Goal: Information Seeking & Learning: Learn about a topic

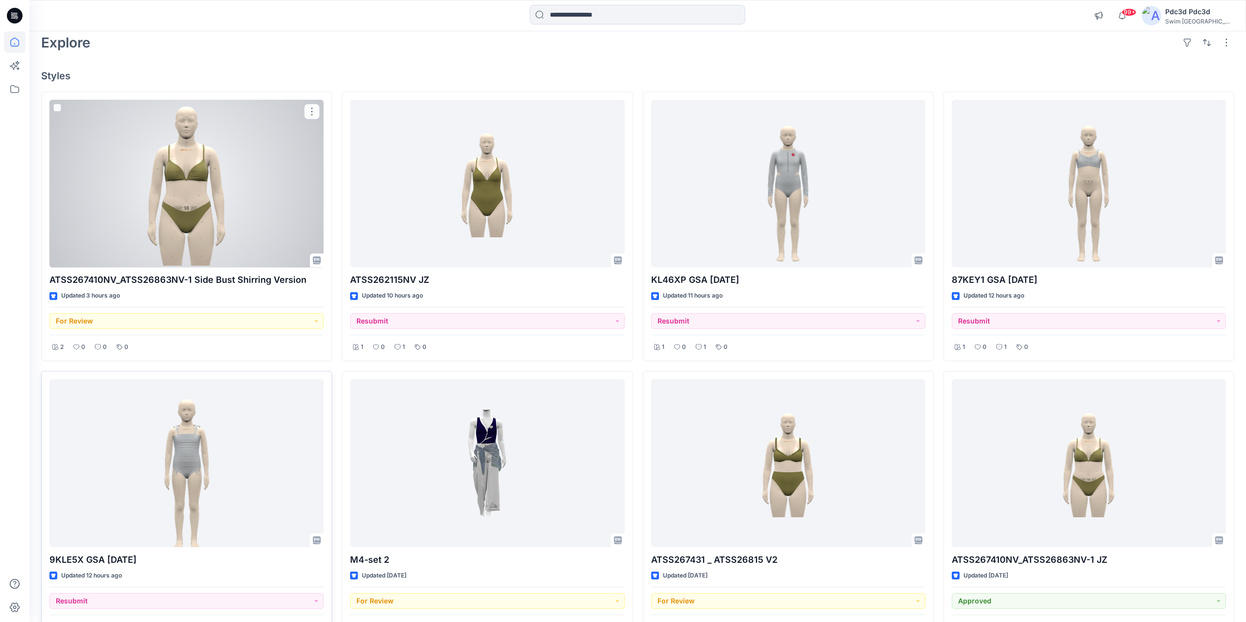
scroll to position [98, 0]
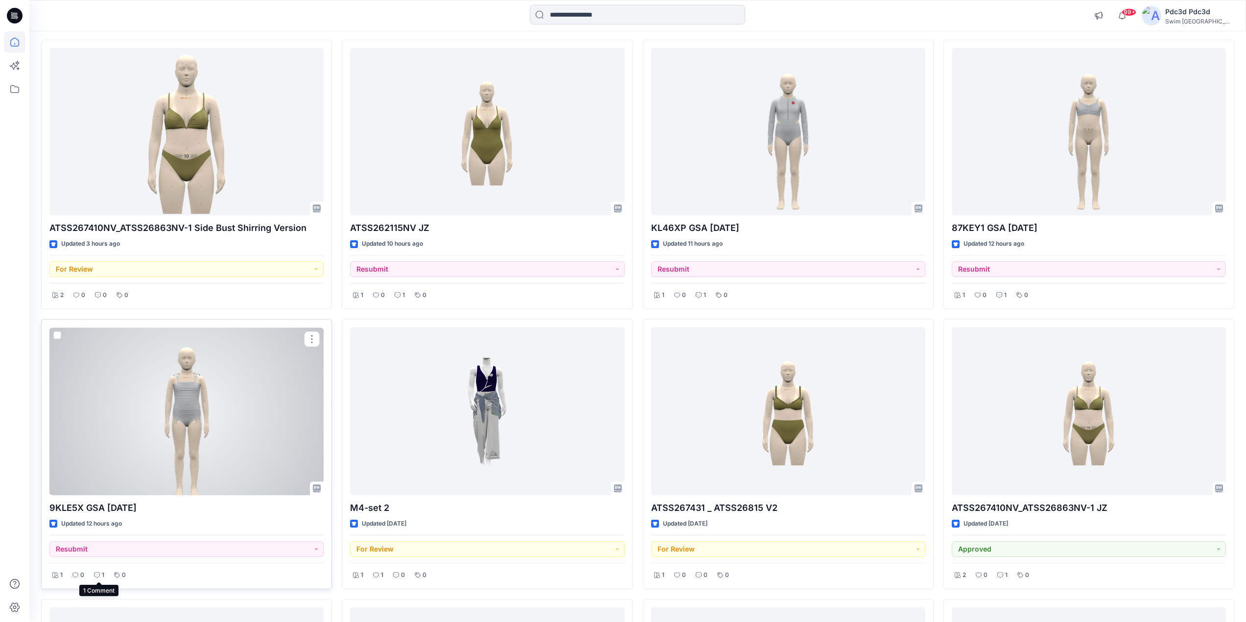
click at [99, 571] on div "1" at bounding box center [99, 575] width 16 height 12
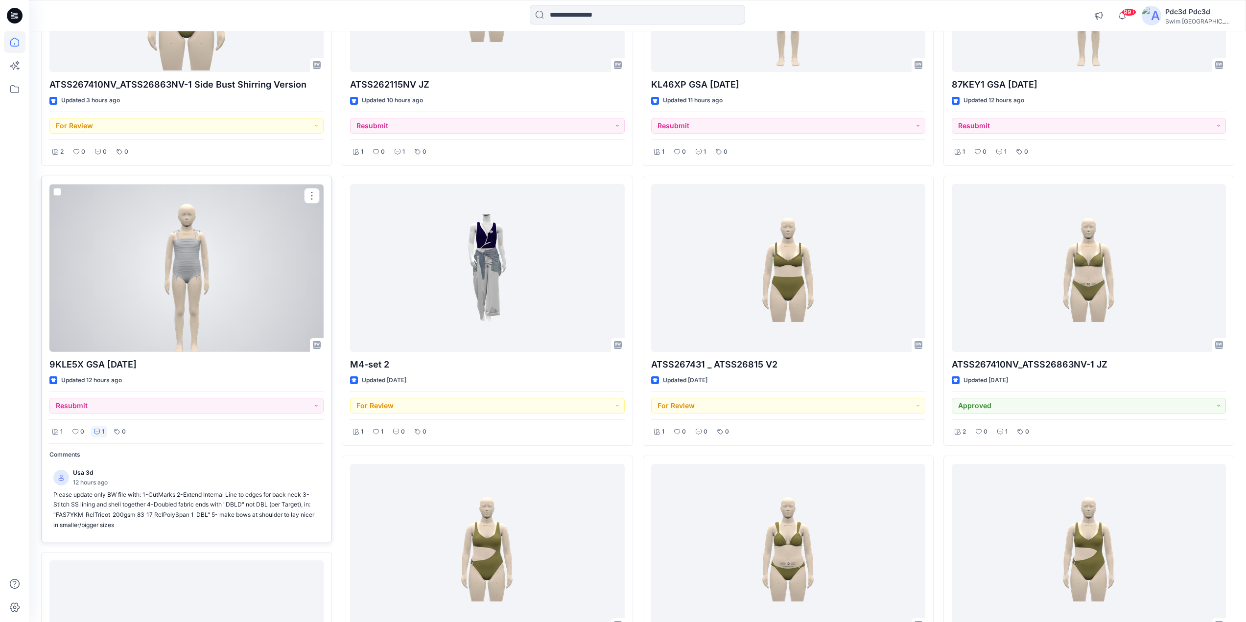
scroll to position [245, 0]
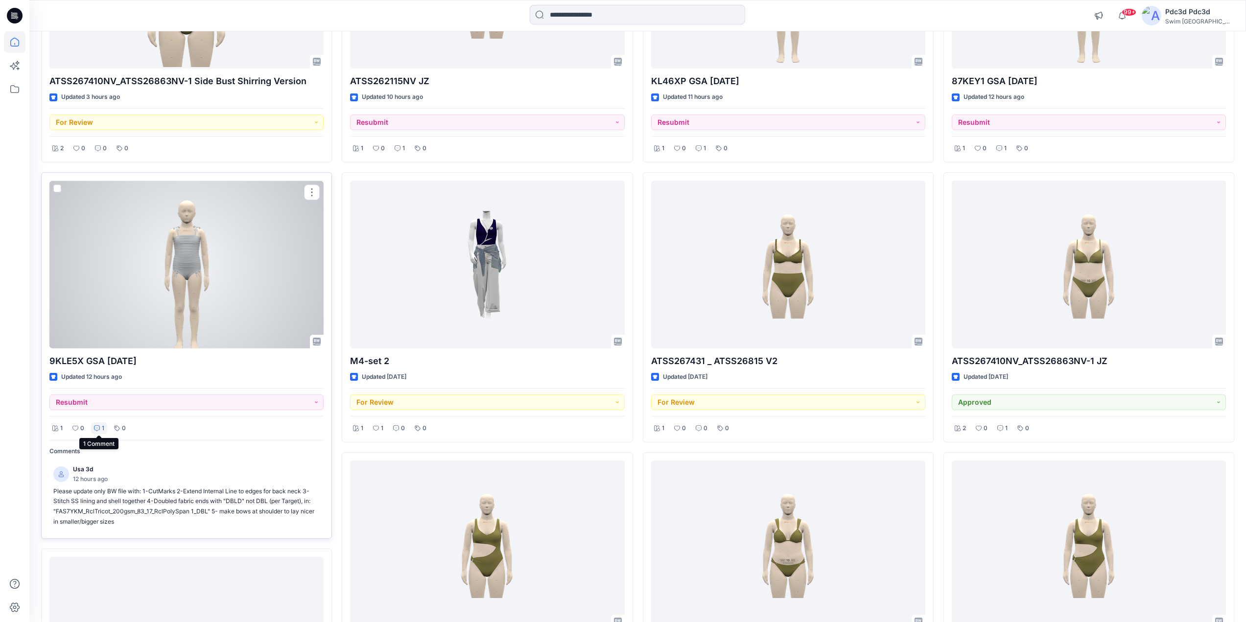
click at [100, 430] on div "1" at bounding box center [99, 428] width 16 height 12
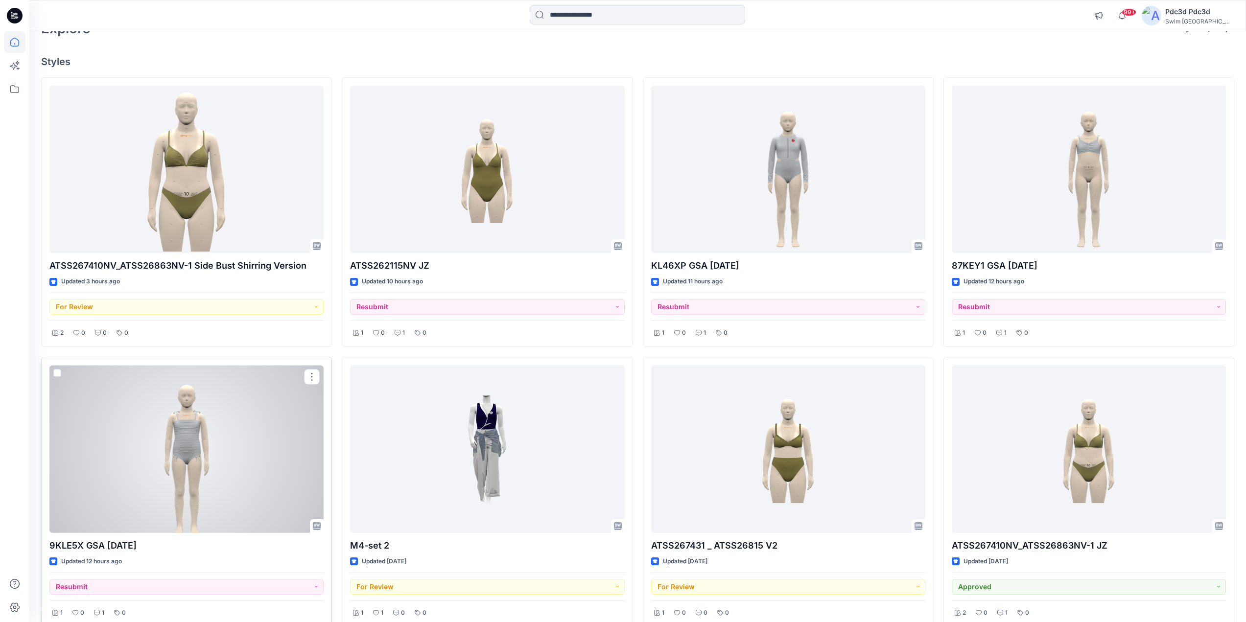
scroll to position [49, 0]
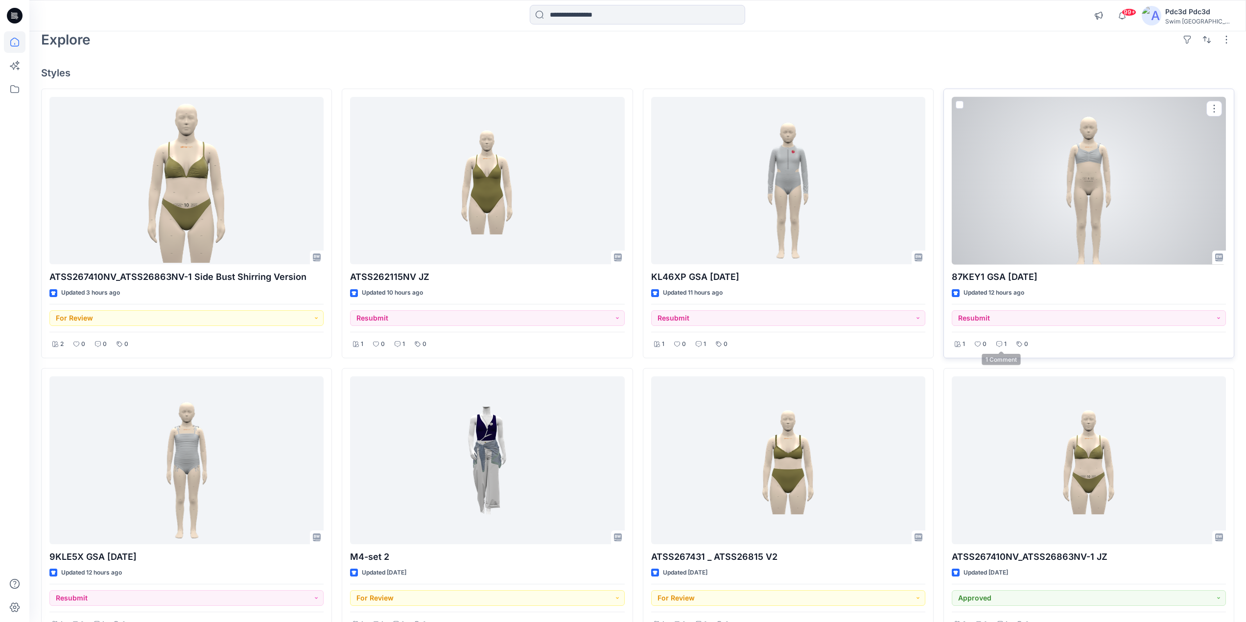
click at [997, 343] on icon at bounding box center [999, 344] width 6 height 6
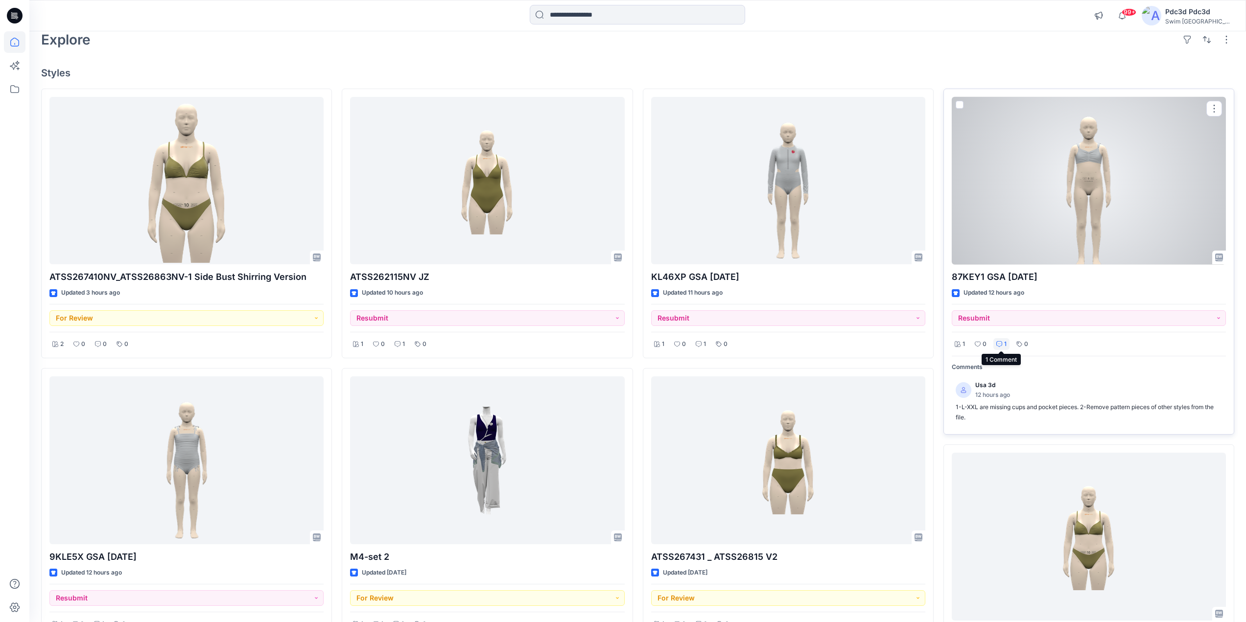
click at [1000, 343] on icon at bounding box center [999, 344] width 6 height 6
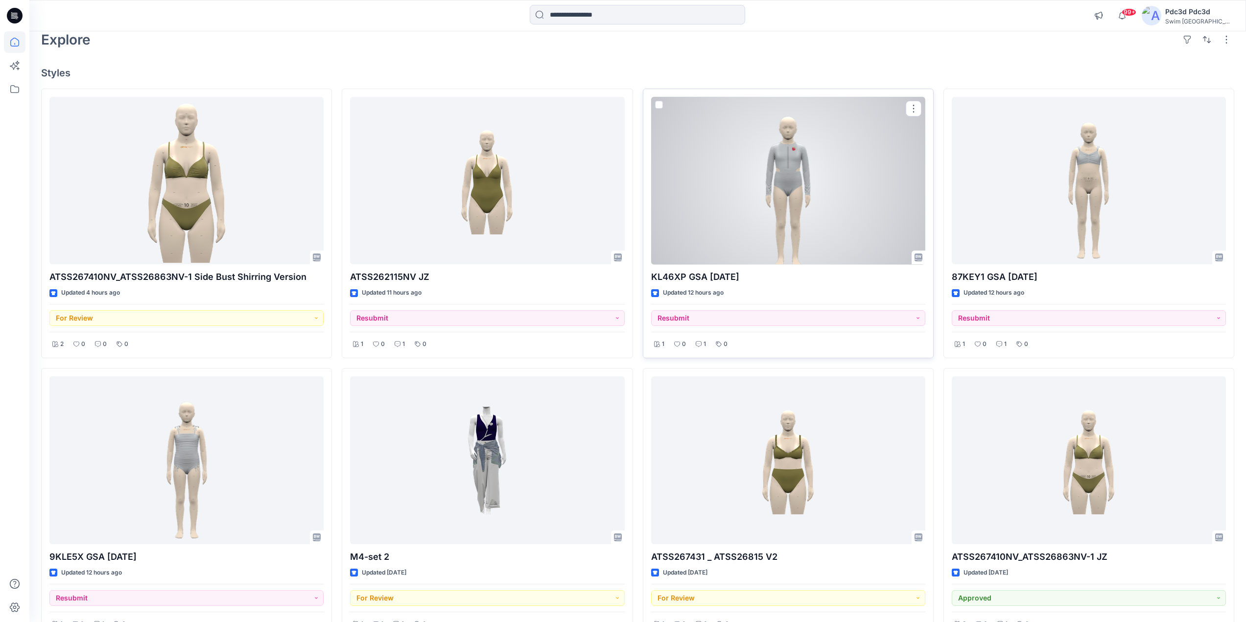
click at [811, 201] on div at bounding box center [788, 181] width 274 height 168
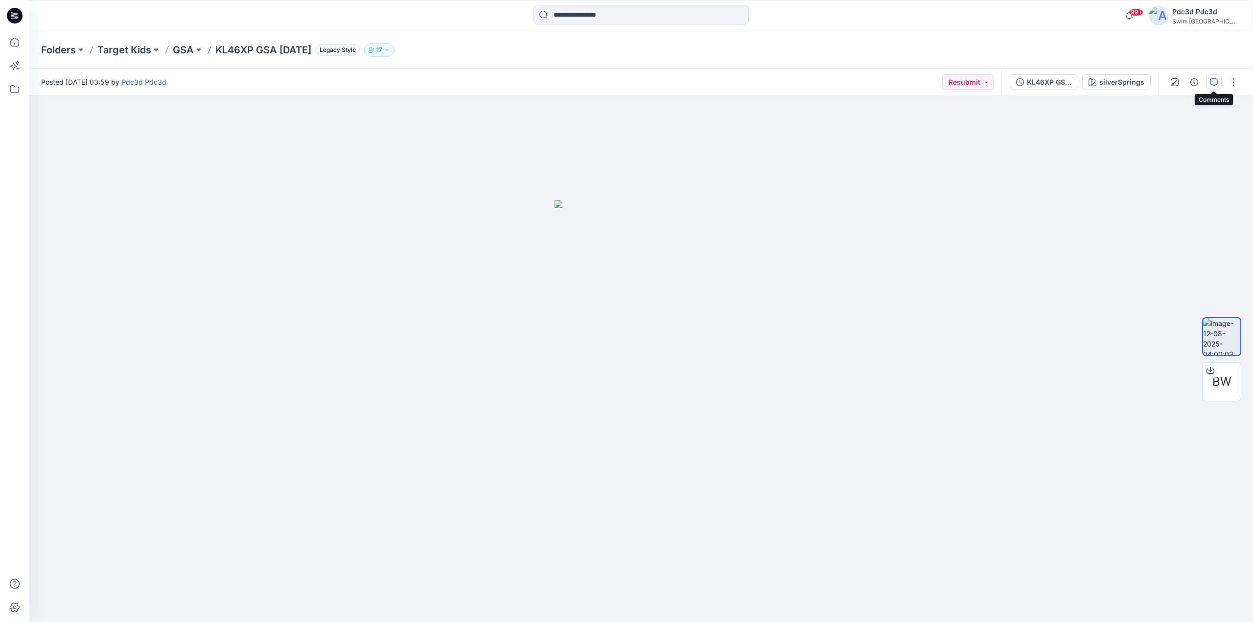
click at [1214, 79] on icon "button" at bounding box center [1214, 82] width 8 height 8
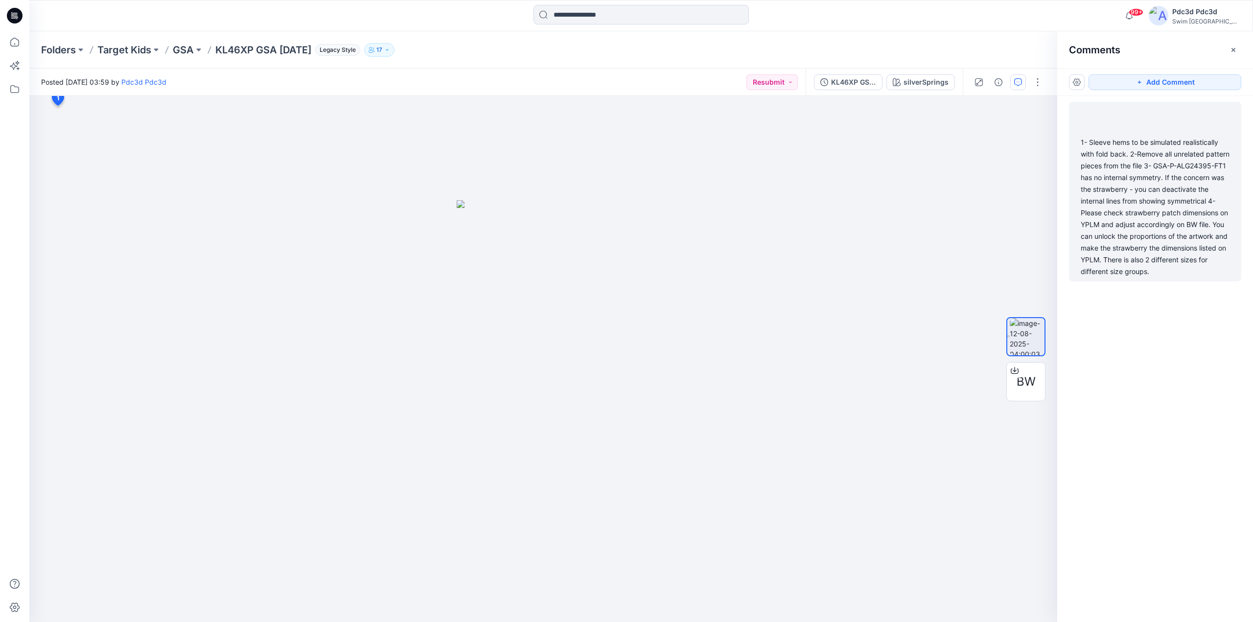
click at [1129, 184] on div "1- Sleeve hems to be simulated realistically with fold back. 2-Remove all unrel…" at bounding box center [1155, 207] width 149 height 141
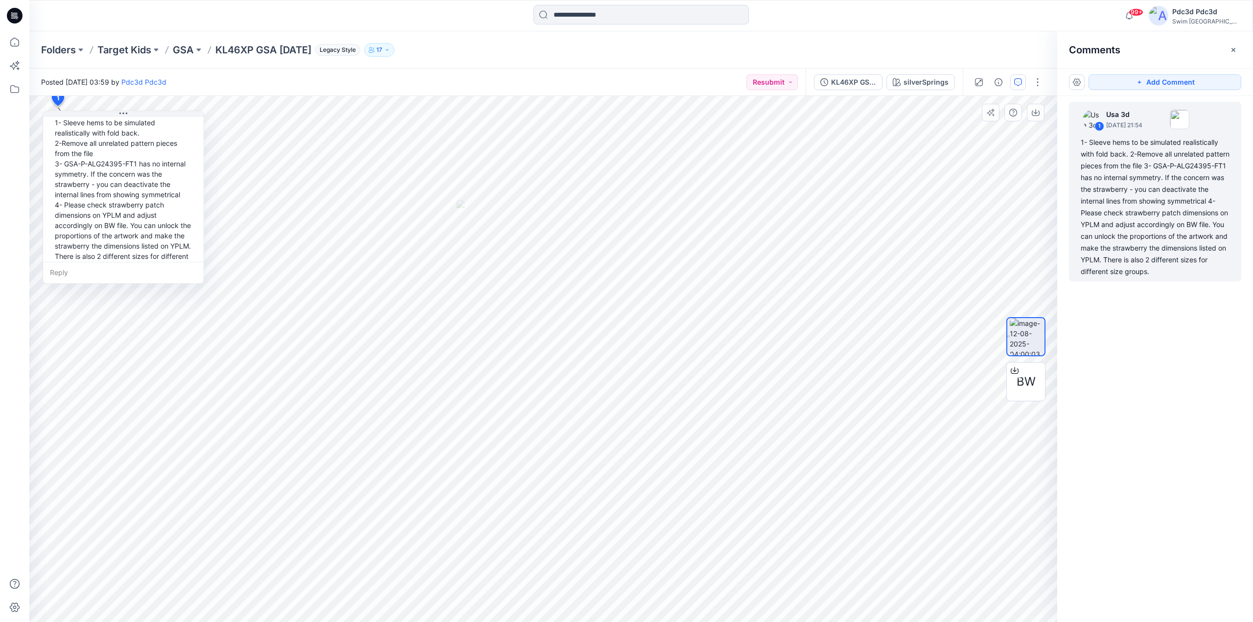
scroll to position [69, 0]
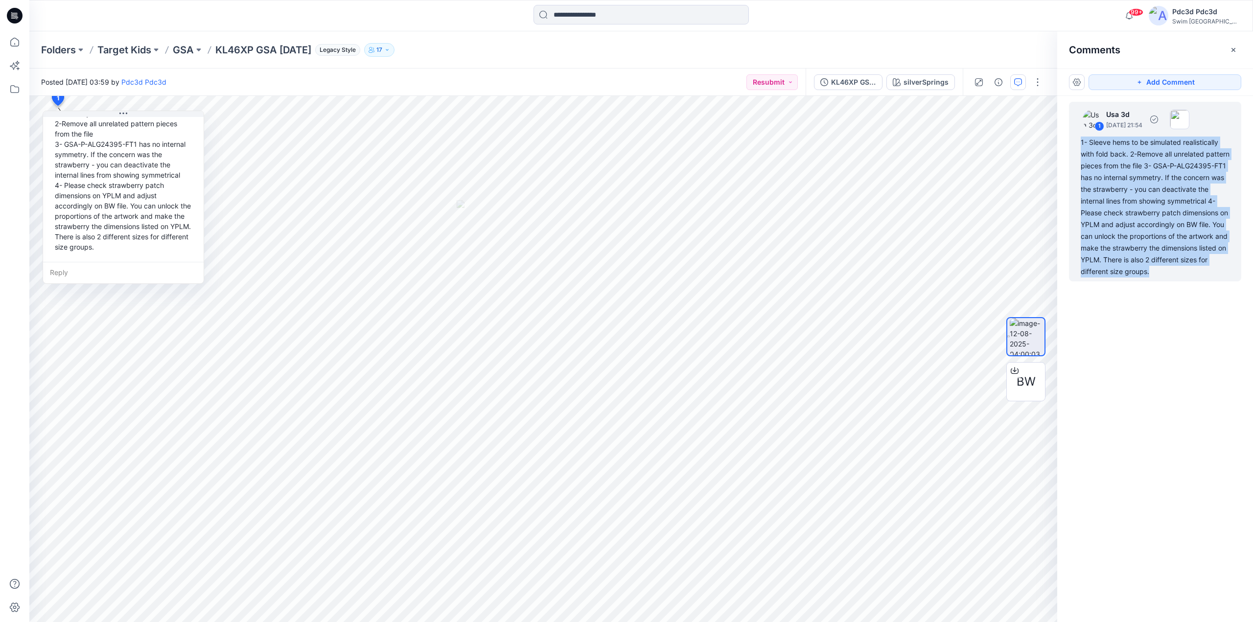
drag, startPoint x: 1125, startPoint y: 286, endPoint x: 1080, endPoint y: 145, distance: 147.4
click at [1080, 145] on div "1 Usa 3d [DATE] 21:54 1- Sleeve hems to be simulated realistically with fold ba…" at bounding box center [1155, 192] width 172 height 180
copy div "1- Sleeve hems to be simulated realistically with fold back. 2-Remove all unrel…"
click at [1184, 200] on div "1- Sleeve hems to be simulated realistically with fold back. 2-Remove all unrel…" at bounding box center [1155, 207] width 149 height 141
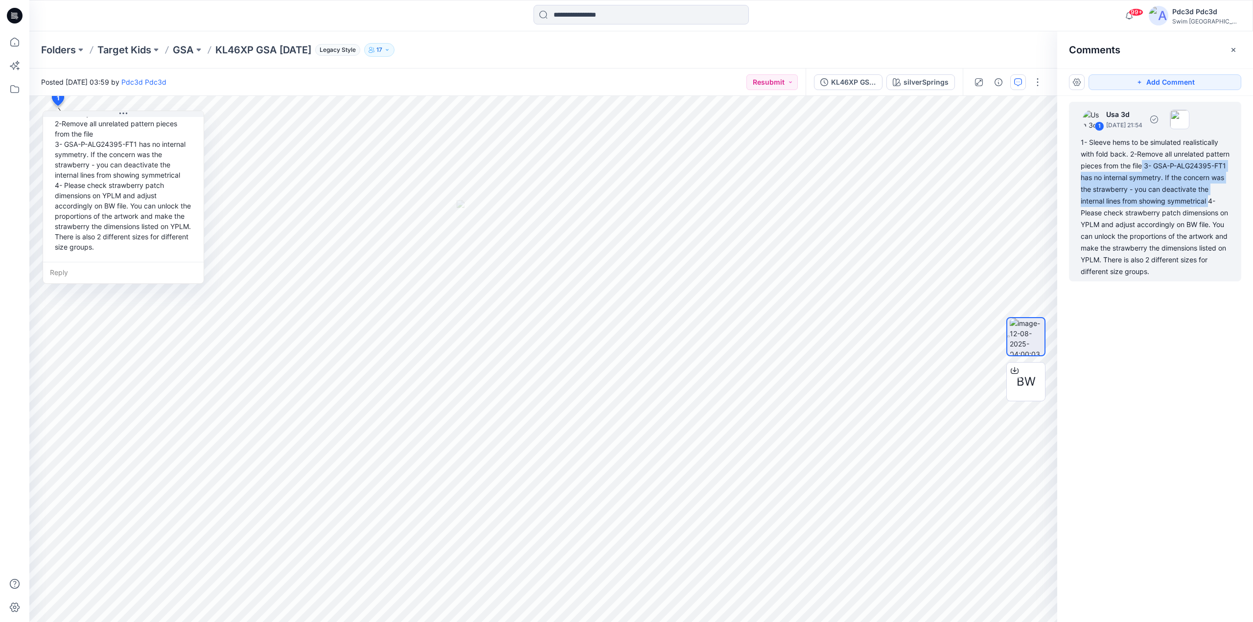
drag, startPoint x: 1169, startPoint y: 165, endPoint x: 1122, endPoint y: 214, distance: 67.9
click at [1122, 214] on div "1- Sleeve hems to be simulated realistically with fold back. 2-Remove all unrel…" at bounding box center [1155, 207] width 149 height 141
copy div "3- GSA-P-ALG24395-FT1 has no internal symmetry. If the concern was the strawber…"
click at [1015, 368] on icon at bounding box center [1015, 371] width 8 height 8
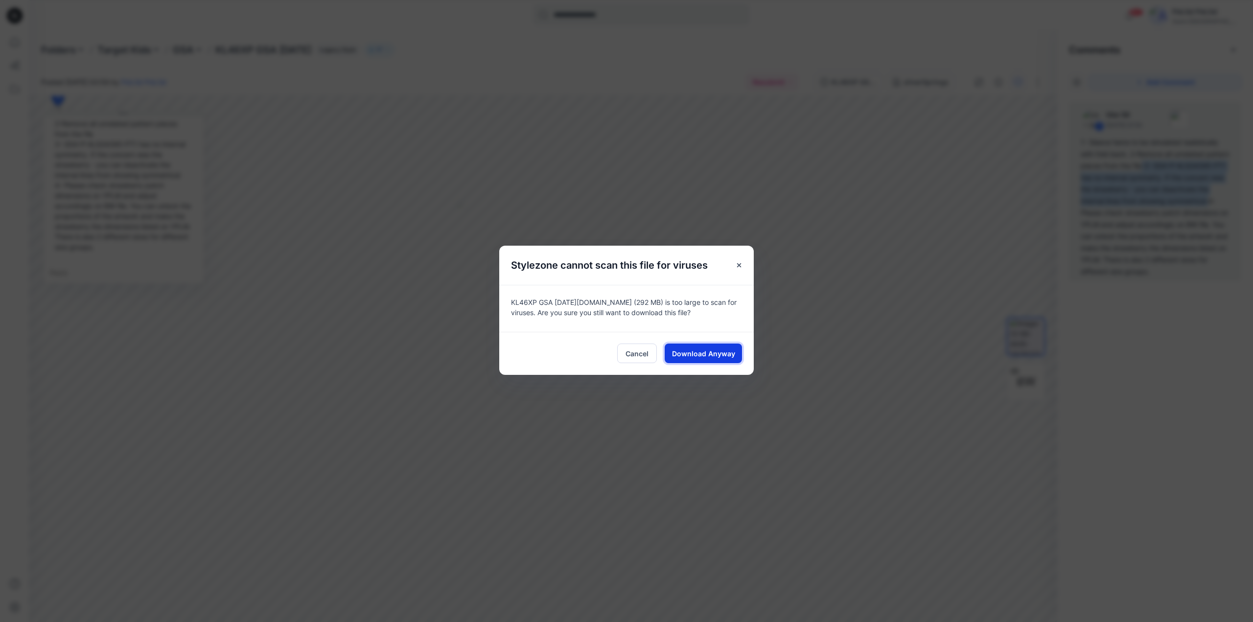
click at [730, 351] on span "Download Anyway" at bounding box center [703, 354] width 63 height 10
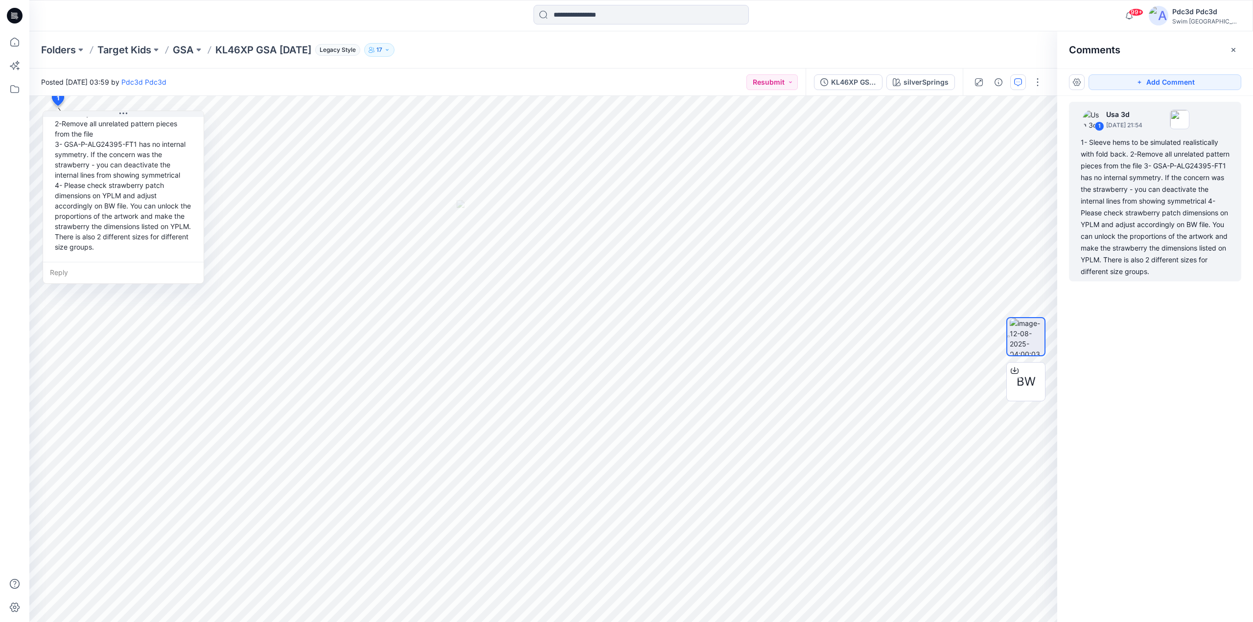
click at [1138, 504] on div "1 Usa 3d [DATE] 21:54 1- Sleeve hems to be simulated realistically with fold ba…" at bounding box center [1155, 341] width 196 height 490
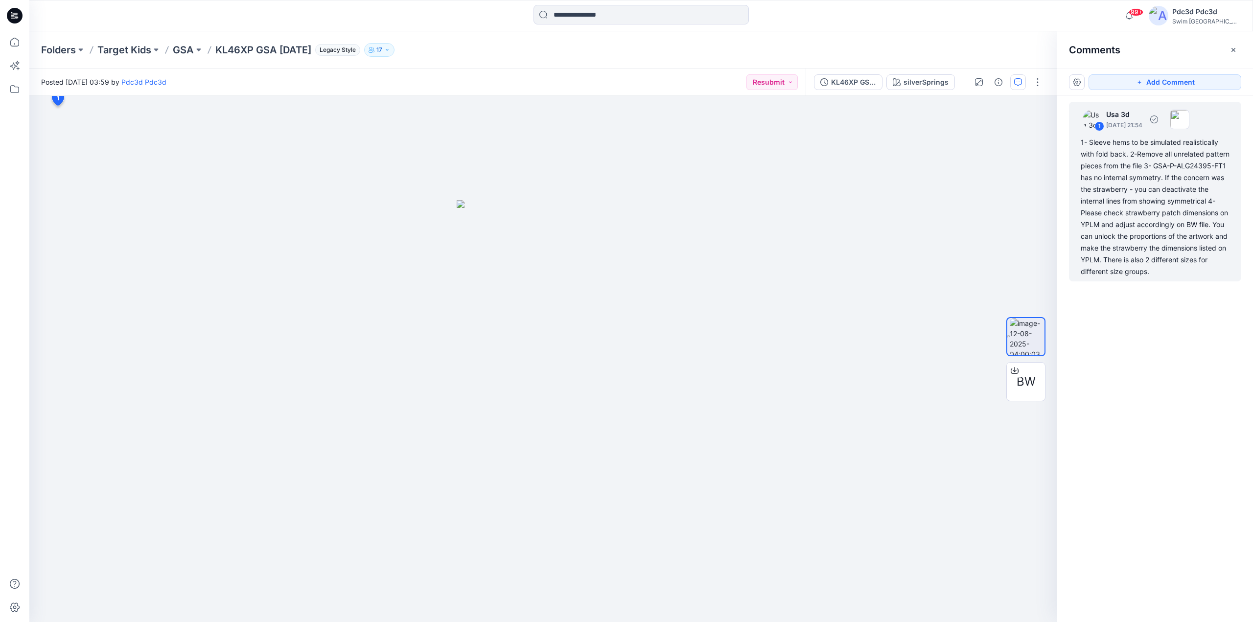
click at [1135, 230] on div "1- Sleeve hems to be simulated realistically with fold back. 2-Remove all unrel…" at bounding box center [1155, 207] width 149 height 141
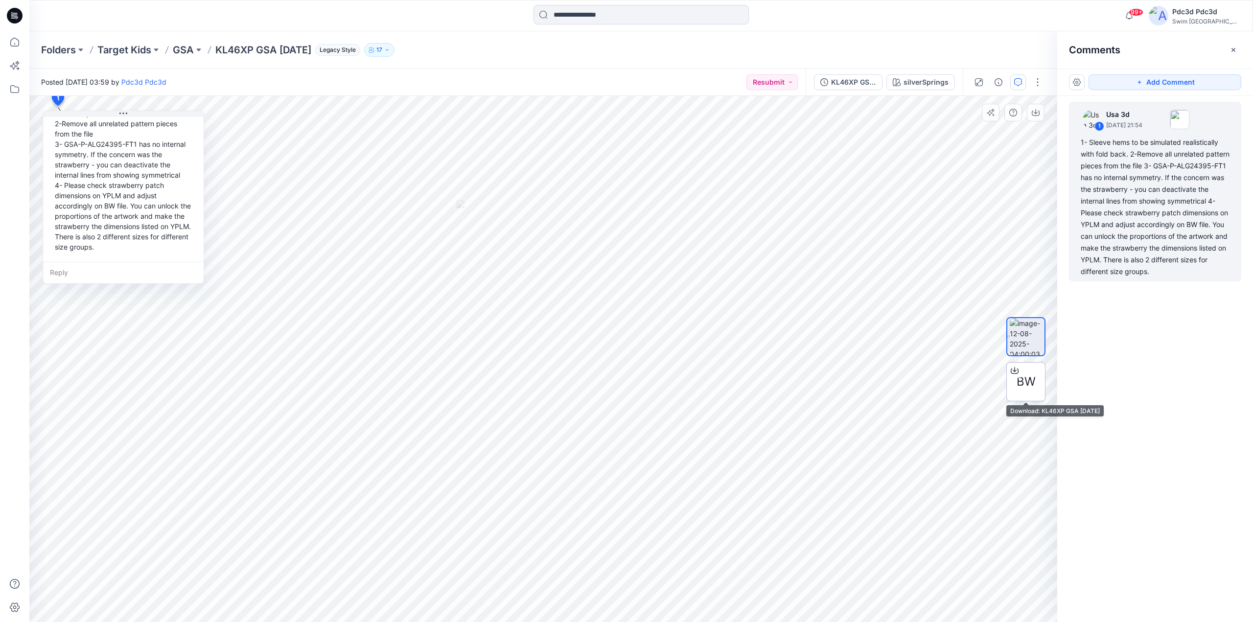
click at [1011, 373] on icon at bounding box center [1015, 371] width 8 height 8
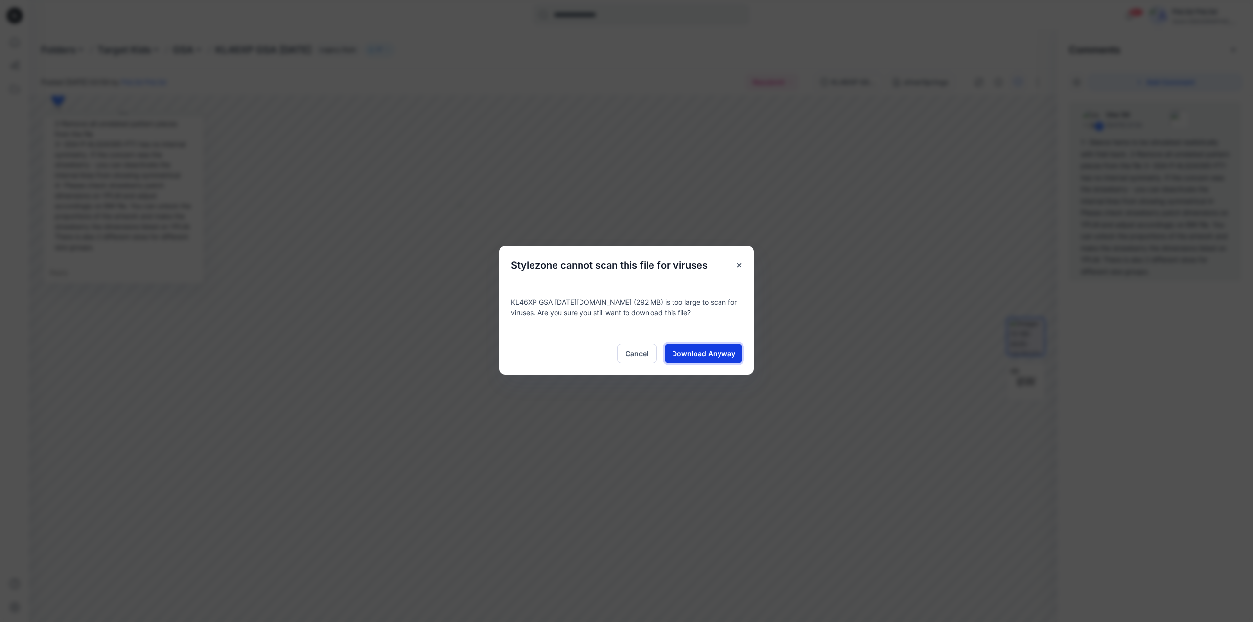
click at [707, 355] on span "Download Anyway" at bounding box center [703, 354] width 63 height 10
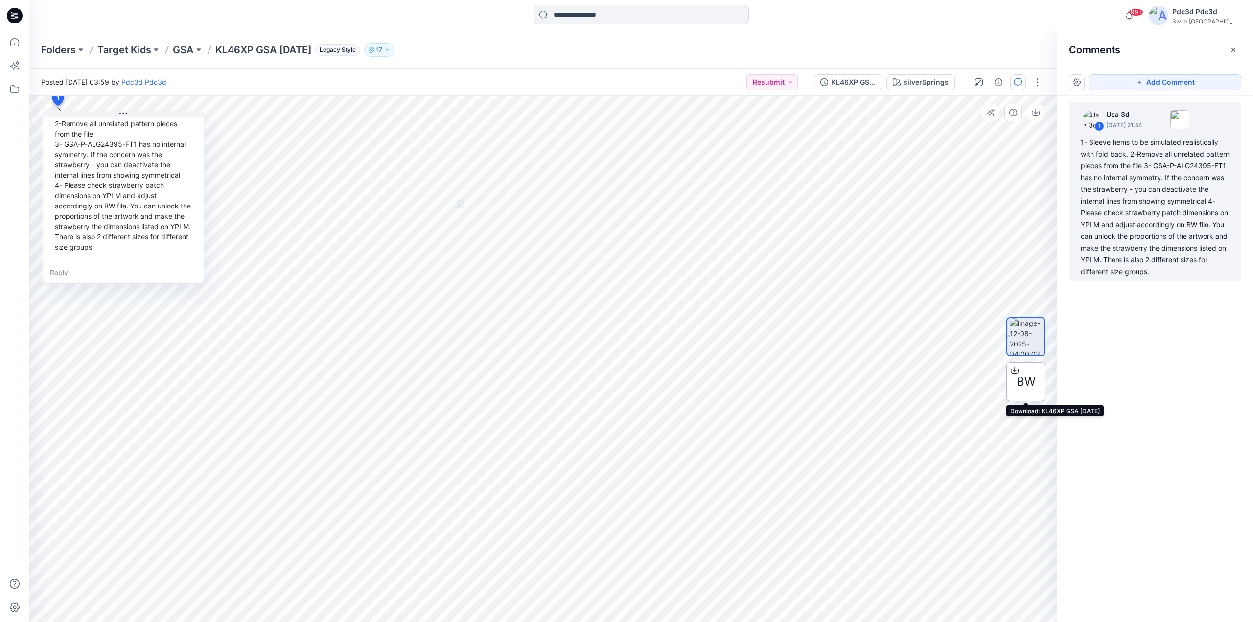
click at [1017, 371] on icon at bounding box center [1015, 371] width 8 height 8
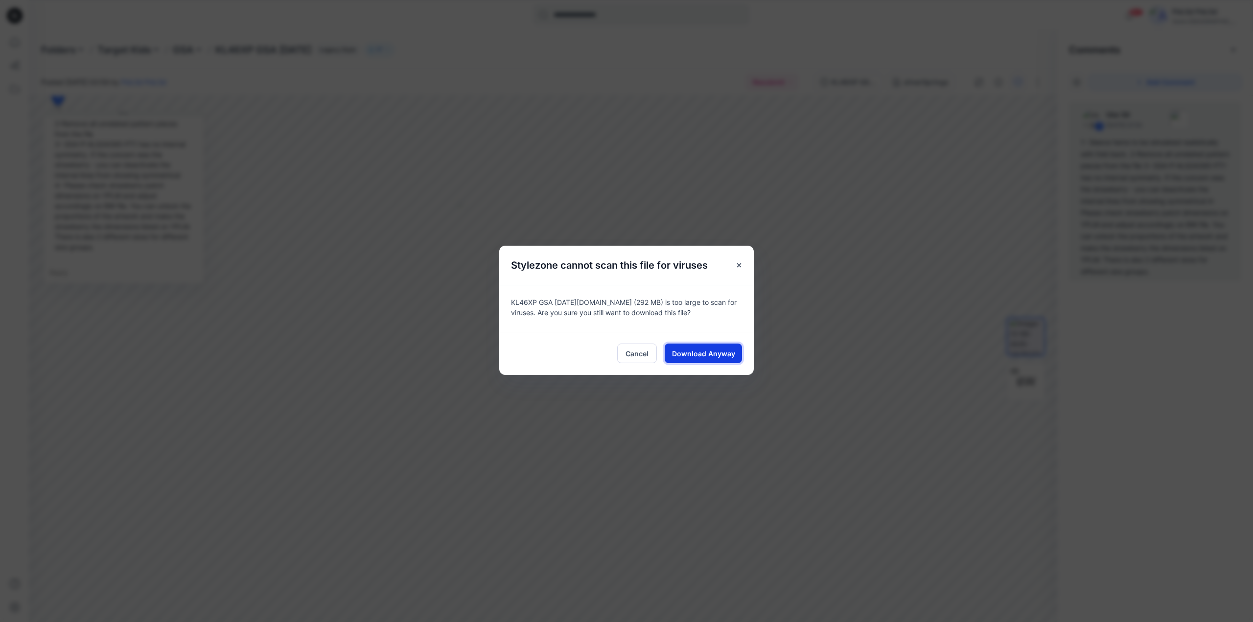
click at [696, 354] on span "Download Anyway" at bounding box center [703, 354] width 63 height 10
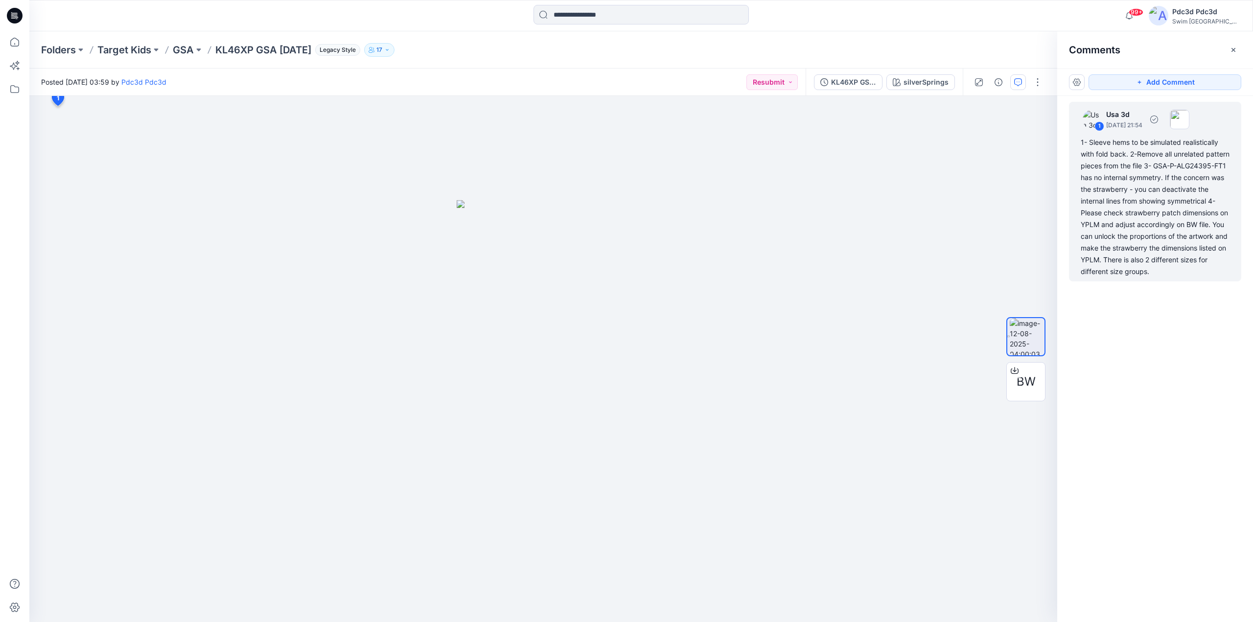
click at [1148, 233] on div "1- Sleeve hems to be simulated realistically with fold back. 2-Remove all unrel…" at bounding box center [1155, 207] width 149 height 141
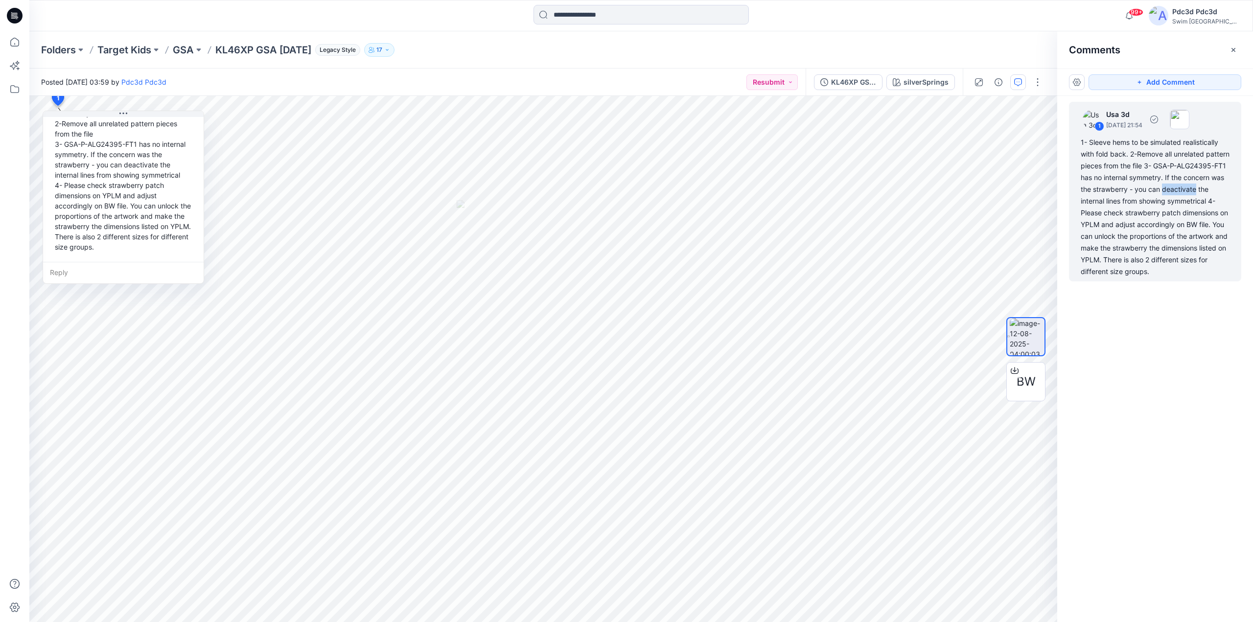
drag, startPoint x: 1116, startPoint y: 200, endPoint x: 1073, endPoint y: 201, distance: 42.6
click at [1073, 201] on div "1 Usa 3d [DATE] 21:54 1- Sleeve hems to be simulated realistically with fold ba…" at bounding box center [1155, 192] width 172 height 180
copy div "deactivate"
click at [1194, 198] on div "1- Sleeve hems to be simulated realistically with fold back. 2-Remove all unrel…" at bounding box center [1155, 207] width 149 height 141
drag, startPoint x: 1218, startPoint y: 177, endPoint x: 1216, endPoint y: 212, distance: 35.8
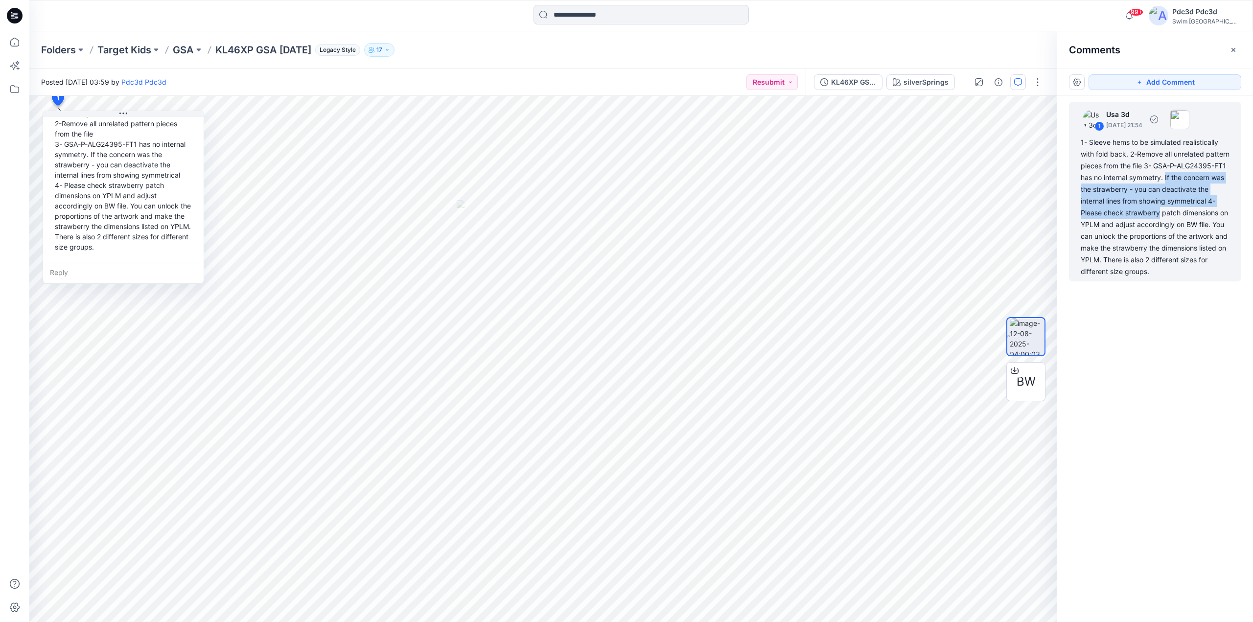
click at [1216, 212] on div "1- Sleeve hems to be simulated realistically with fold back. 2-Remove all unrel…" at bounding box center [1155, 207] width 149 height 141
copy div "If the concern was the strawberry - you can deactivate the internal lines from …"
click at [1170, 317] on div "1 Usa 3d [DATE] 21:54 1- Sleeve hems to be simulated realistically with fold ba…" at bounding box center [1155, 341] width 196 height 490
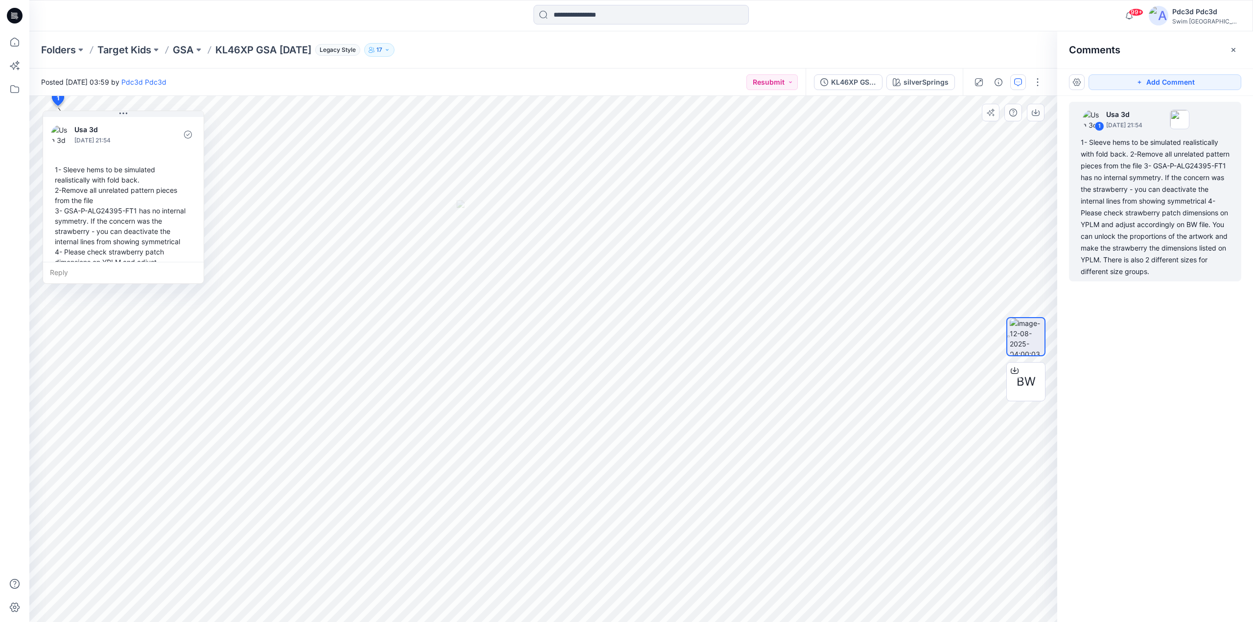
scroll to position [0, 0]
drag, startPoint x: 140, startPoint y: 180, endPoint x: 62, endPoint y: 173, distance: 78.6
click at [62, 173] on div "1- Sleeve hems to be simulated realistically with fold back. 2-Remove all unrel…" at bounding box center [112, 237] width 145 height 162
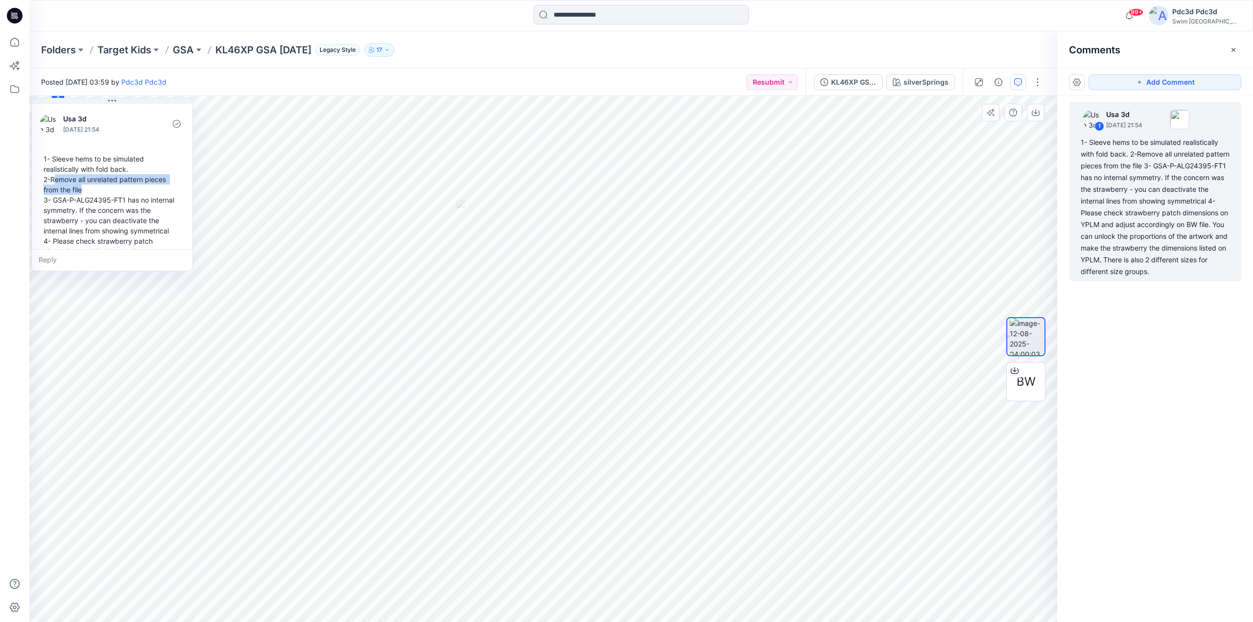
drag, startPoint x: 85, startPoint y: 196, endPoint x: 54, endPoint y: 183, distance: 33.7
click at [54, 183] on div "1- Sleeve hems to be simulated realistically with fold back. 2-Remove all unrel…" at bounding box center [112, 231] width 145 height 162
click at [134, 210] on div "1- Sleeve hems to be simulated realistically with fold back. 2-Remove all unrel…" at bounding box center [112, 231] width 145 height 162
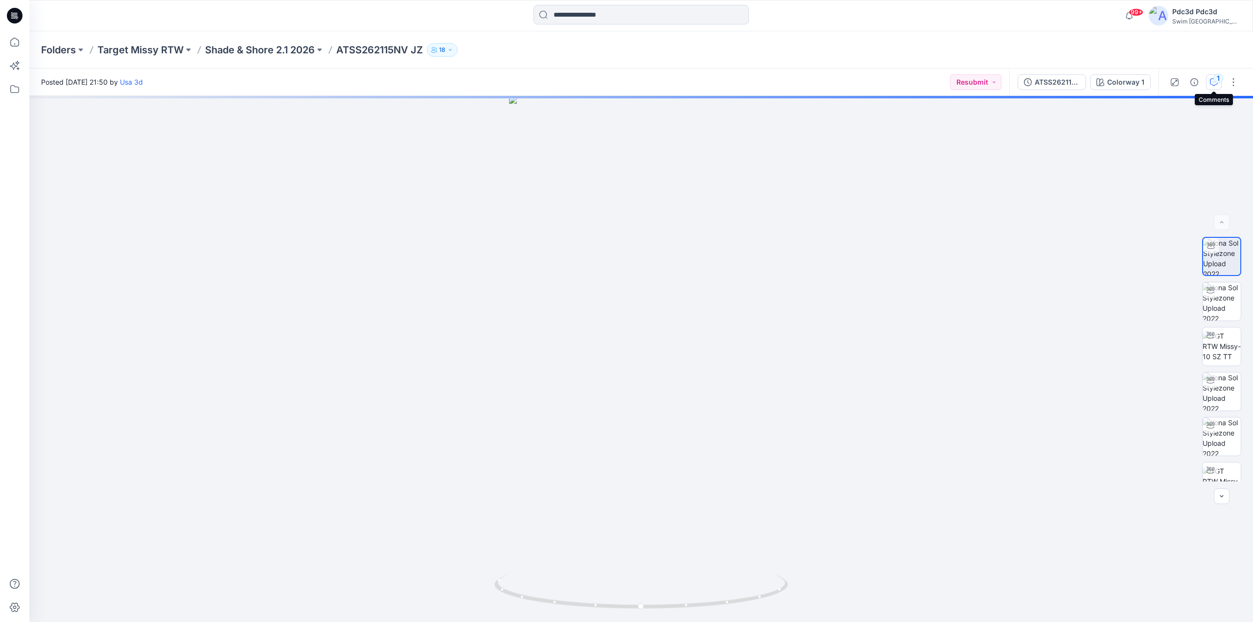
click at [1210, 78] on icon "button" at bounding box center [1214, 82] width 8 height 8
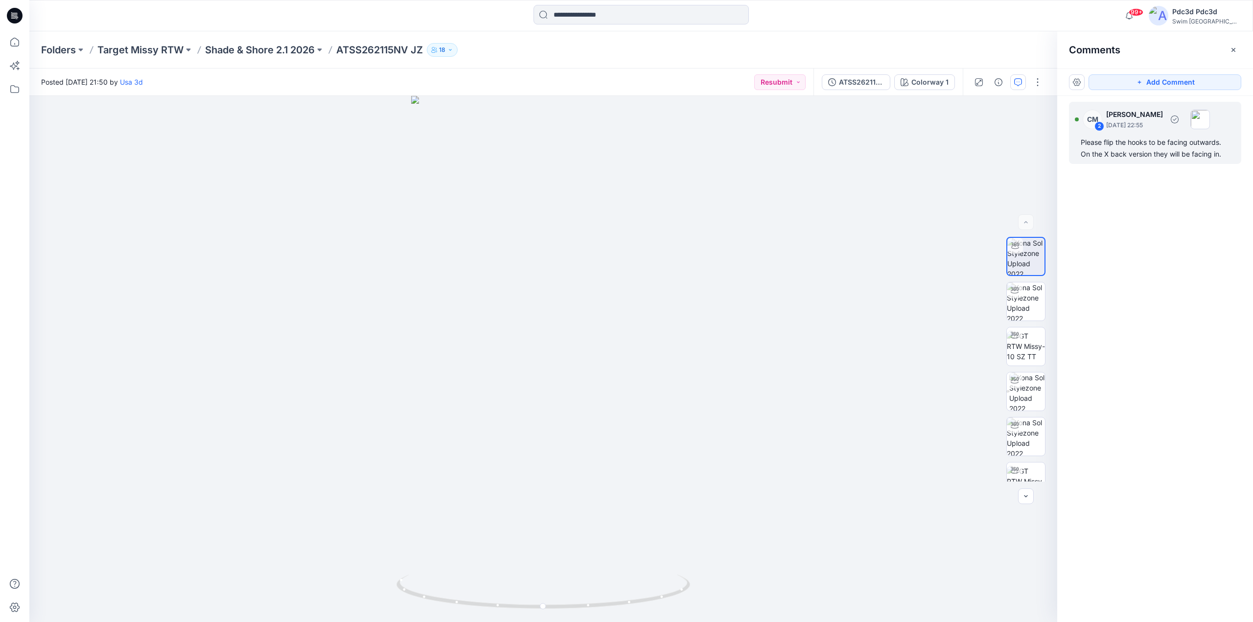
click at [1127, 154] on div "Please flip the hooks to be facing outwards. On the X back version they will be…" at bounding box center [1155, 148] width 149 height 23
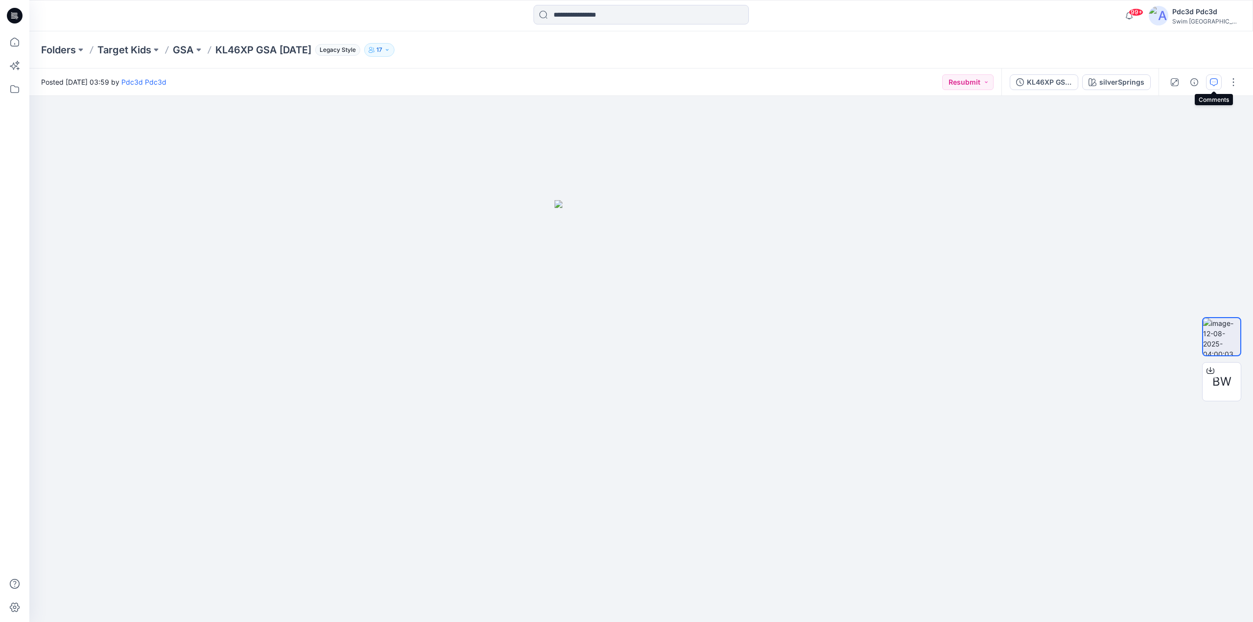
click at [1213, 76] on button "button" at bounding box center [1214, 82] width 16 height 16
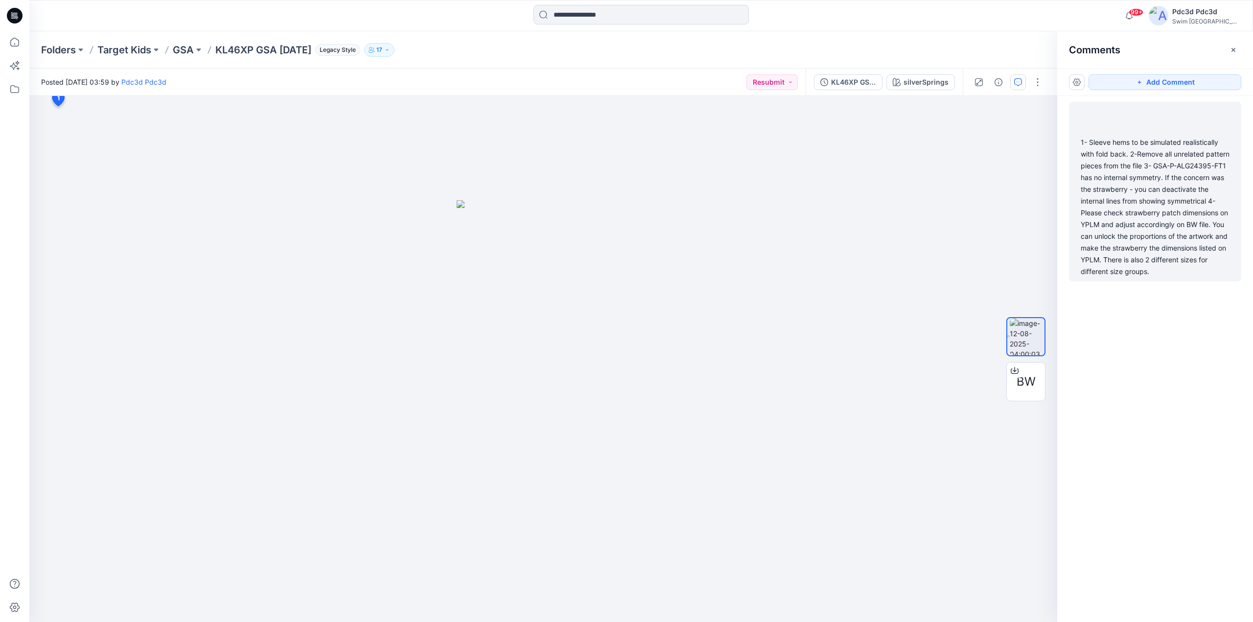
click at [1127, 222] on div "1- Sleeve hems to be simulated realistically with fold back. 2-Remove all unrel…" at bounding box center [1155, 207] width 149 height 141
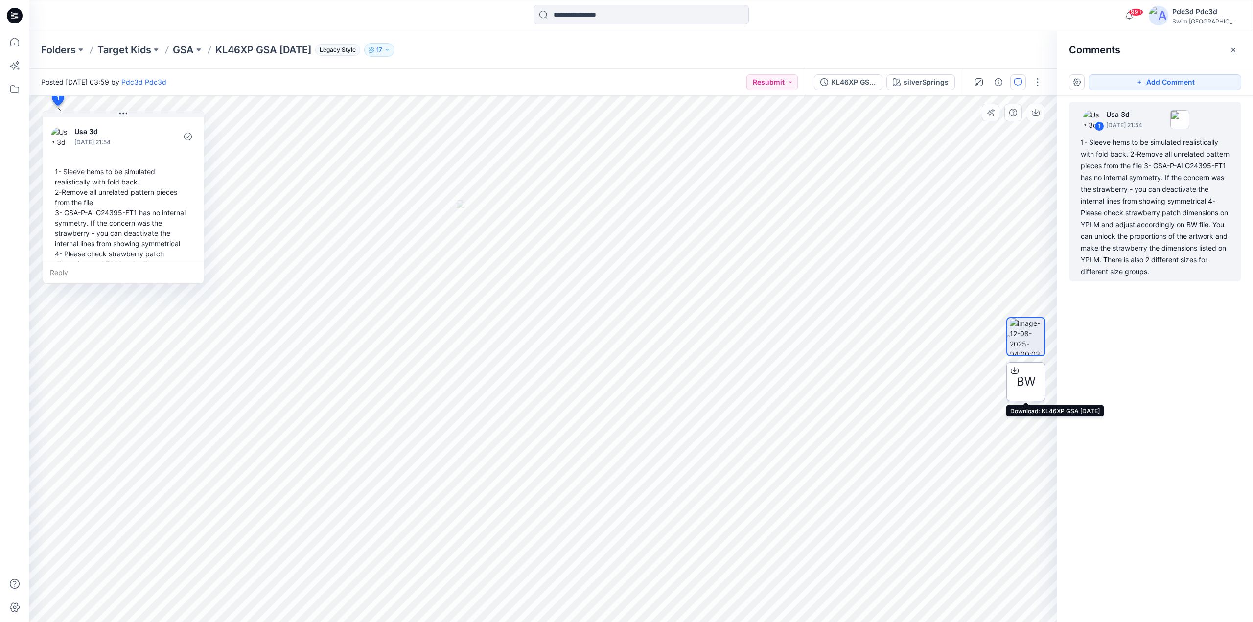
click at [1012, 364] on div at bounding box center [1015, 371] width 16 height 16
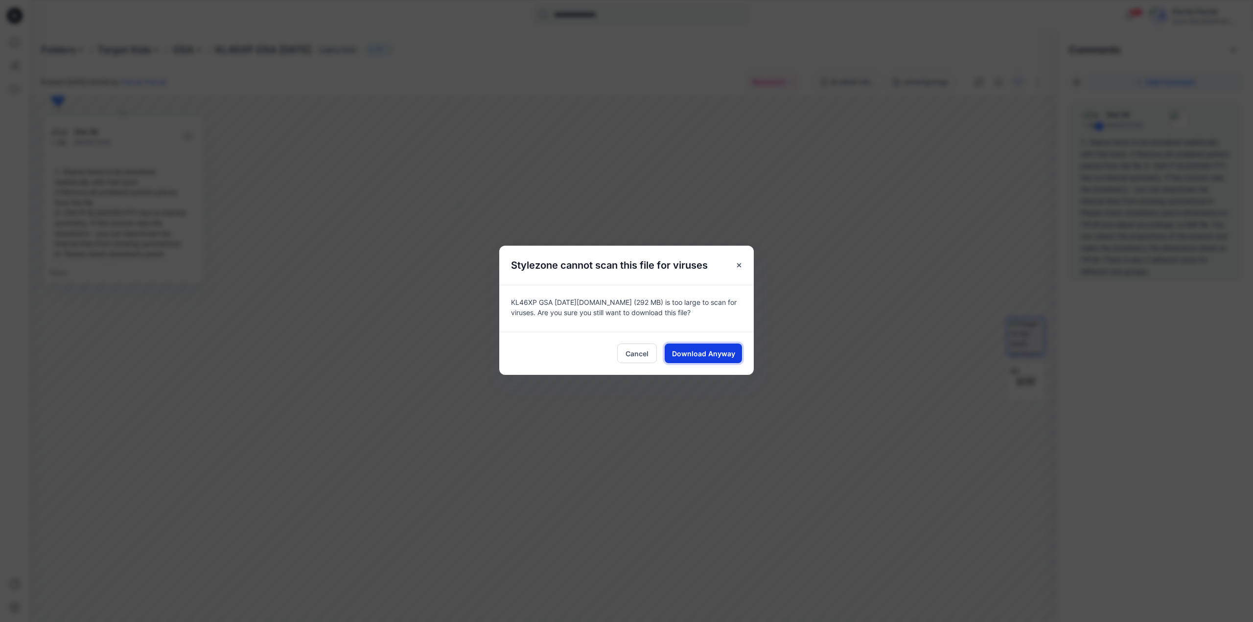
click at [727, 356] on span "Download Anyway" at bounding box center [703, 354] width 63 height 10
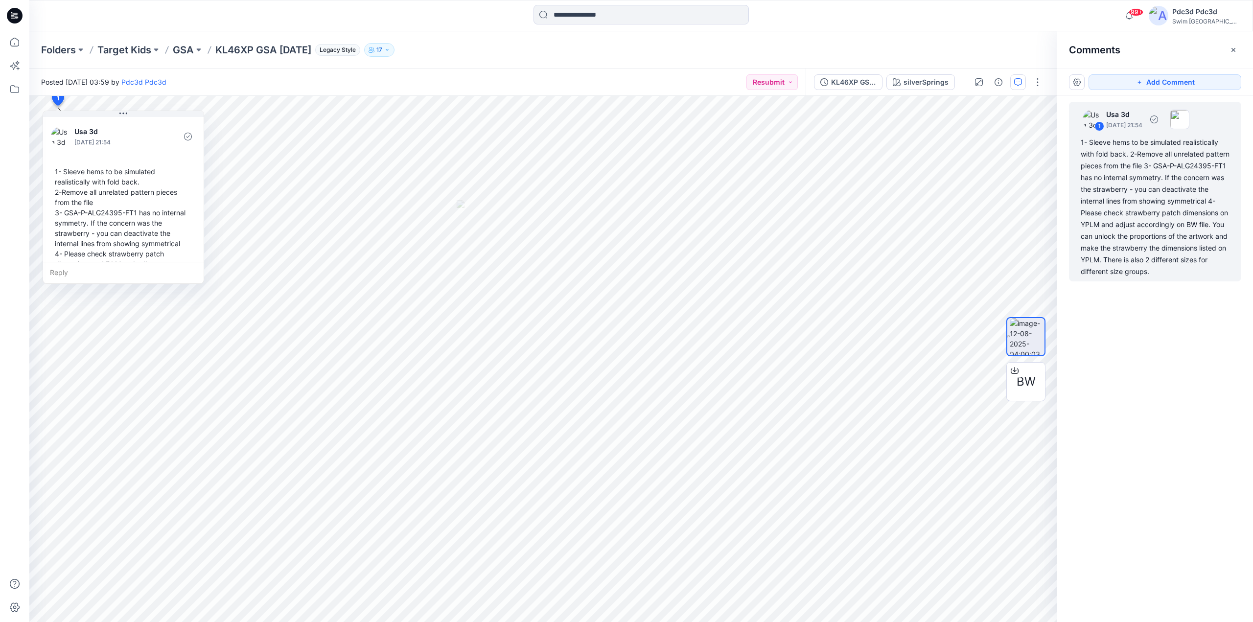
click at [1125, 281] on div "1 Usa 3d [DATE] 21:54 1- Sleeve hems to be simulated realistically with fold ba…" at bounding box center [1155, 192] width 172 height 180
click at [1094, 230] on div "1- Sleeve hems to be simulated realistically with fold back. 2-Remove all unrel…" at bounding box center [1155, 207] width 149 height 141
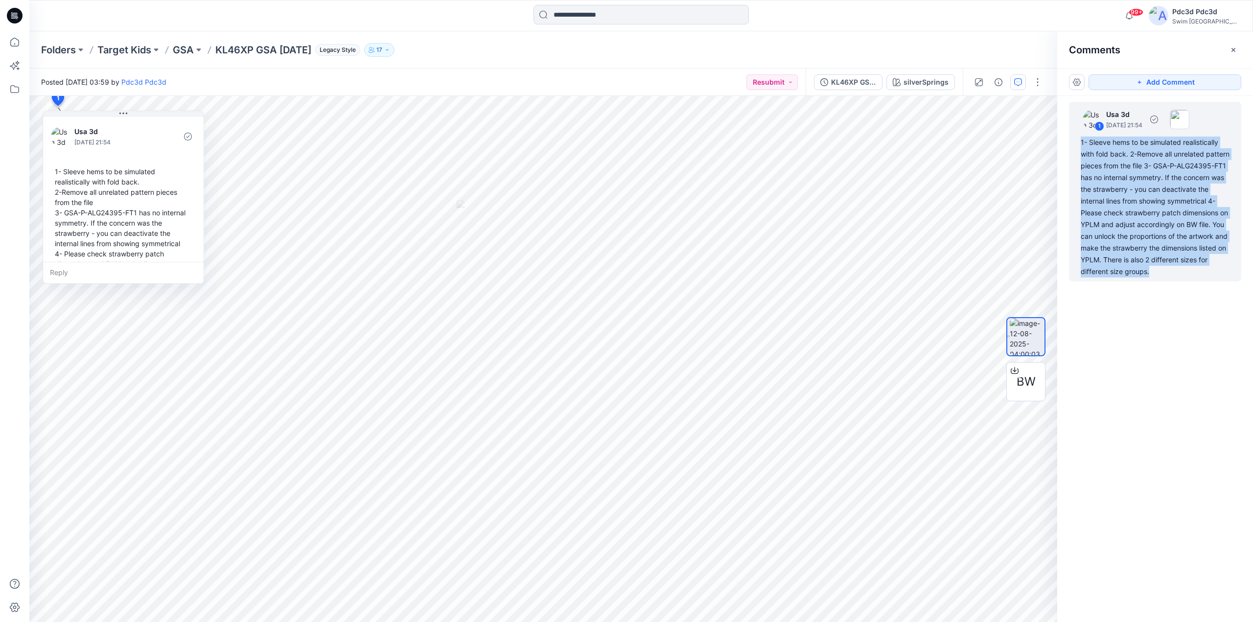
drag, startPoint x: 1133, startPoint y: 289, endPoint x: 1081, endPoint y: 144, distance: 154.4
click at [1081, 144] on div "1 Usa 3d [DATE] 21:54 1- Sleeve hems to be simulated realistically with fold ba…" at bounding box center [1155, 192] width 172 height 180
copy div "1- Sleeve hems to be simulated realistically with fold back. 2-Remove all unrel…"
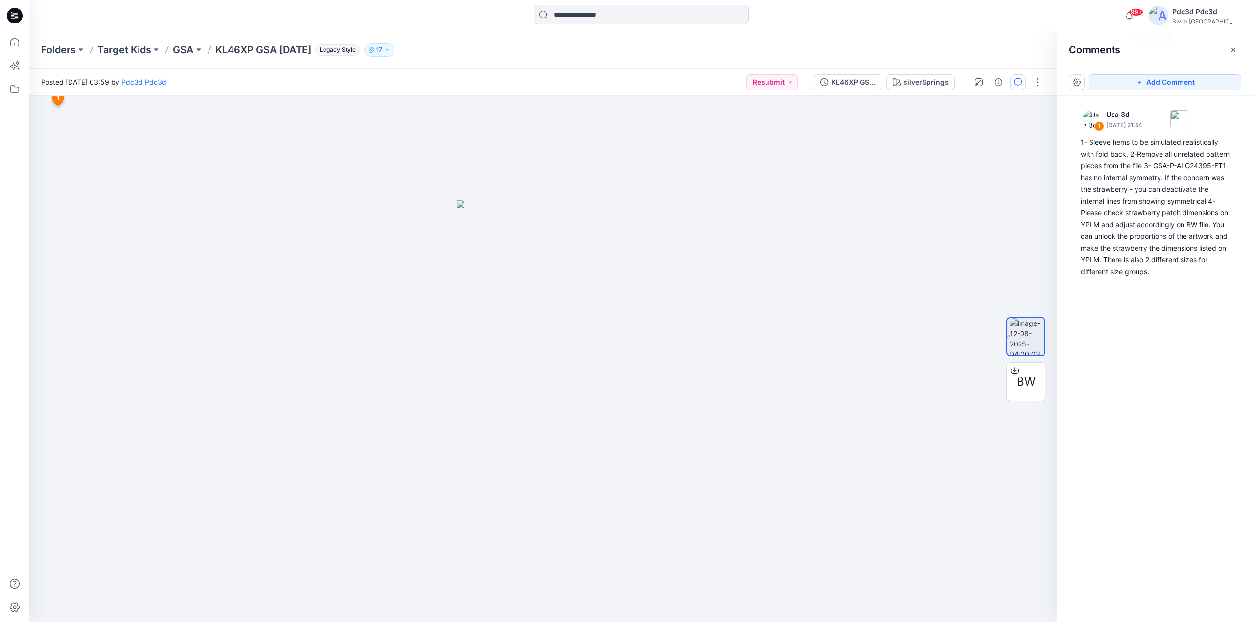
click at [1072, 7] on div "99+ Notifications Usa 3d shared ATSS267410NV_ATSS26863NV-1 JZ (1) in Shade &amp…" at bounding box center [641, 15] width 1224 height 31
drag, startPoint x: 1179, startPoint y: 324, endPoint x: 1168, endPoint y: 321, distance: 11.6
click at [1178, 324] on div "1 Usa 3d [DATE] 21:54 1- Sleeve hems to be simulated realistically with fold ba…" at bounding box center [1155, 341] width 196 height 490
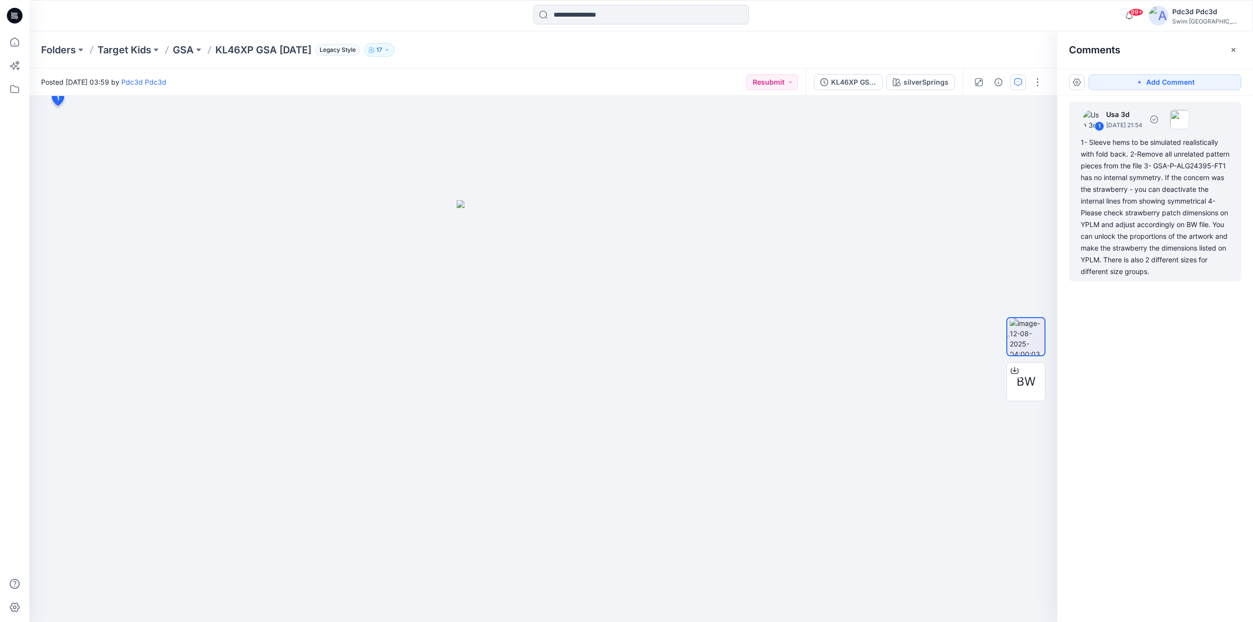
click at [1144, 201] on div "1- Sleeve hems to be simulated realistically with fold back. 2-Remove all unrel…" at bounding box center [1155, 207] width 149 height 141
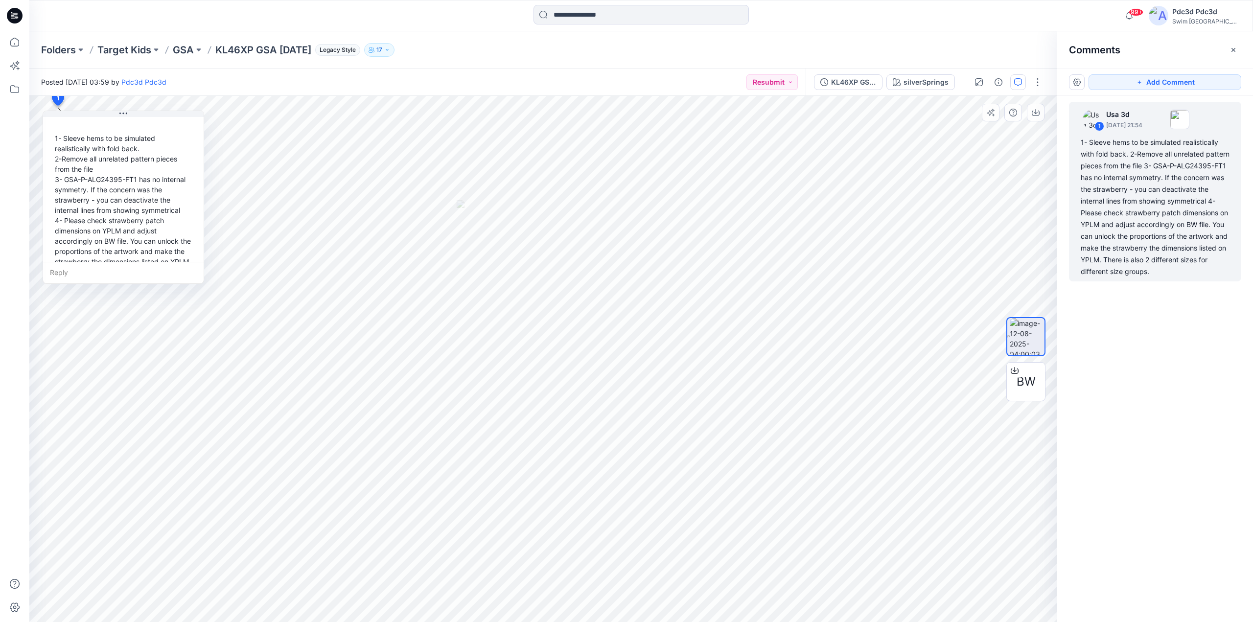
scroll to position [49, 0]
click at [157, 165] on div "1- Sleeve hems to be simulated realistically with fold back. 2-Remove all unrel…" at bounding box center [123, 195] width 145 height 162
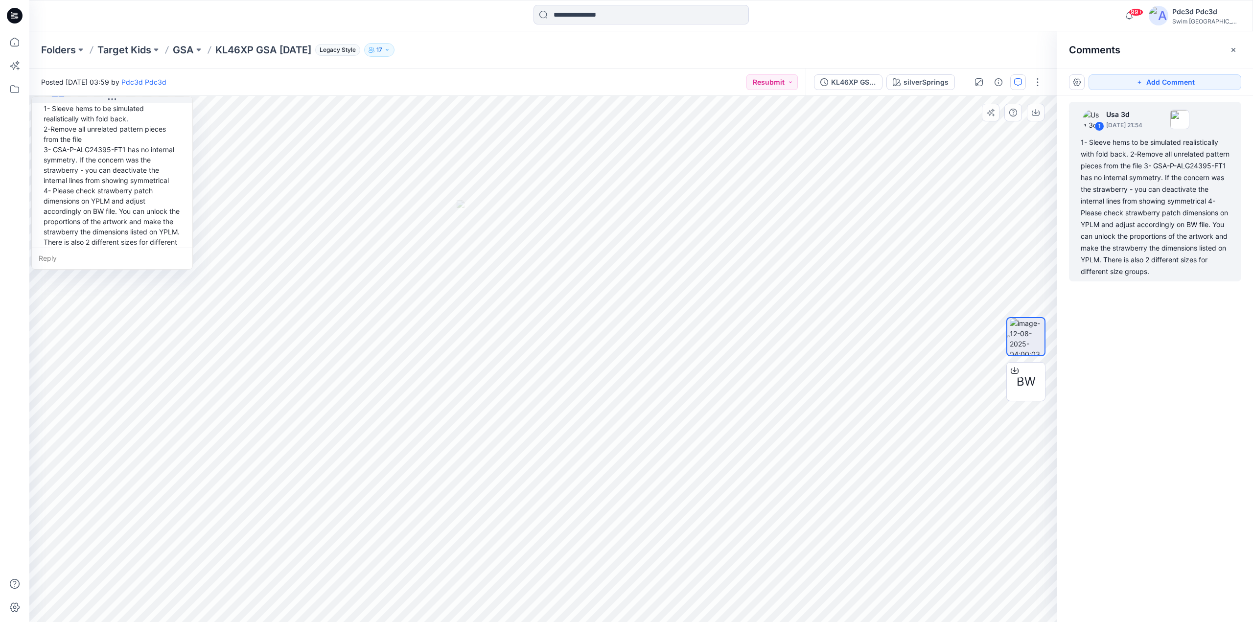
drag, startPoint x: 89, startPoint y: 175, endPoint x: 97, endPoint y: 208, distance: 33.8
click at [95, 205] on div "1- Sleeve hems to be simulated realistically with fold back. 2-Remove all unrel…" at bounding box center [112, 180] width 145 height 162
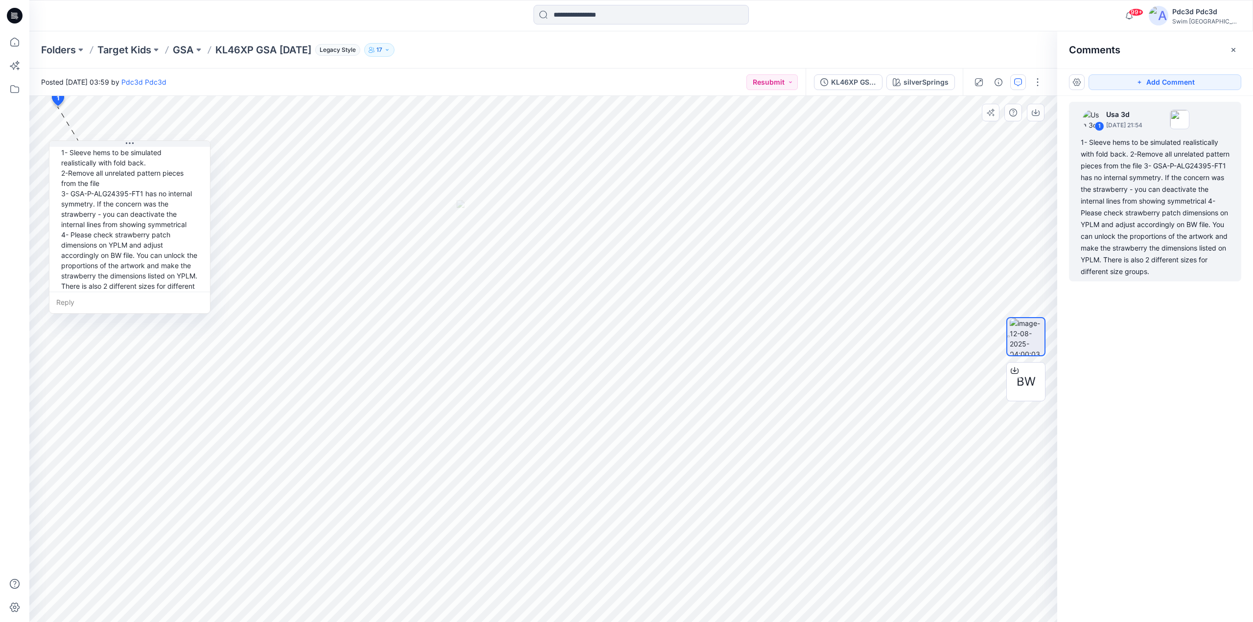
scroll to position [69, 0]
click at [193, 52] on p "GSA" at bounding box center [183, 50] width 21 height 14
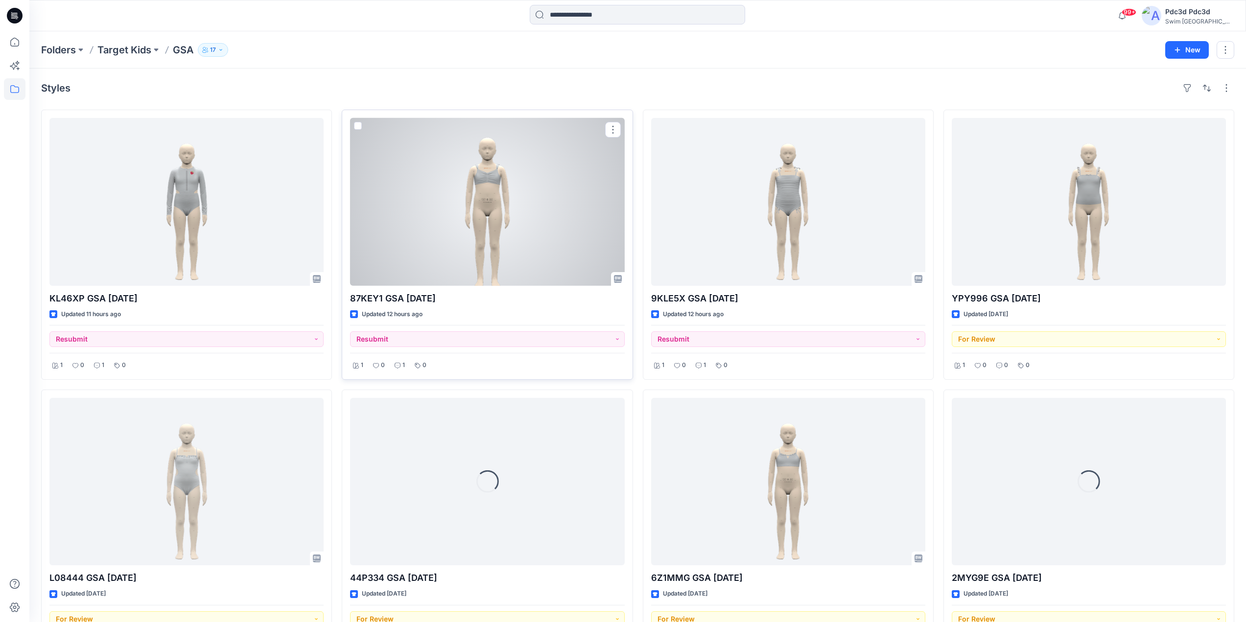
click at [456, 196] on div at bounding box center [487, 202] width 274 height 168
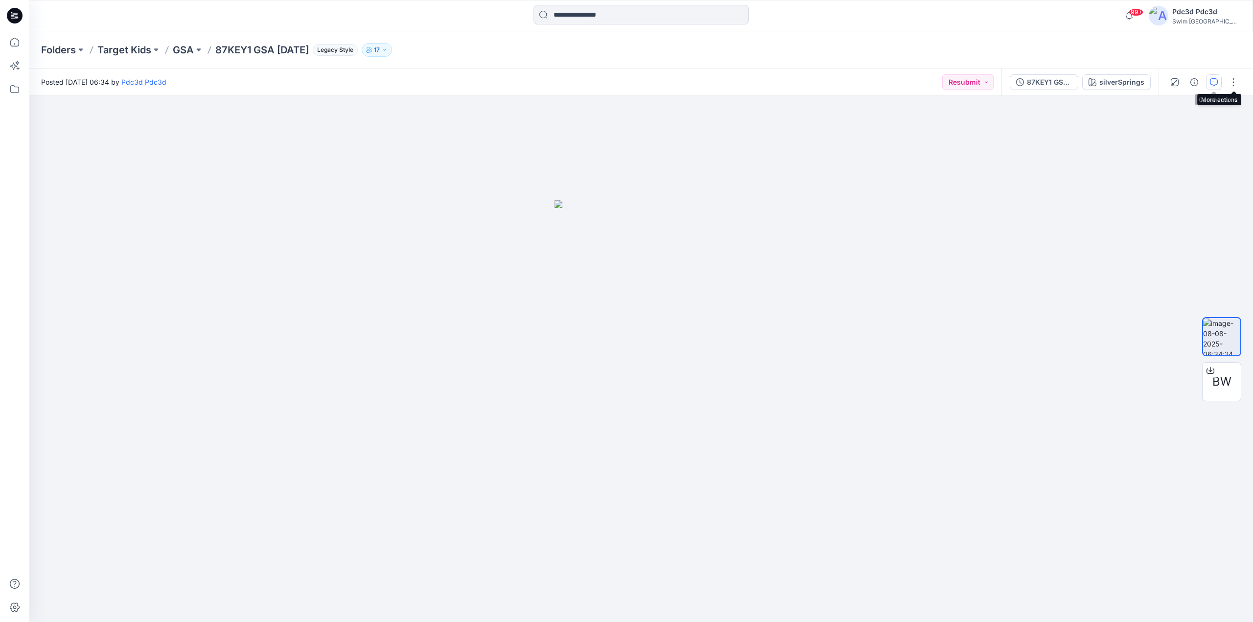
click at [1215, 81] on icon "button" at bounding box center [1214, 82] width 8 height 8
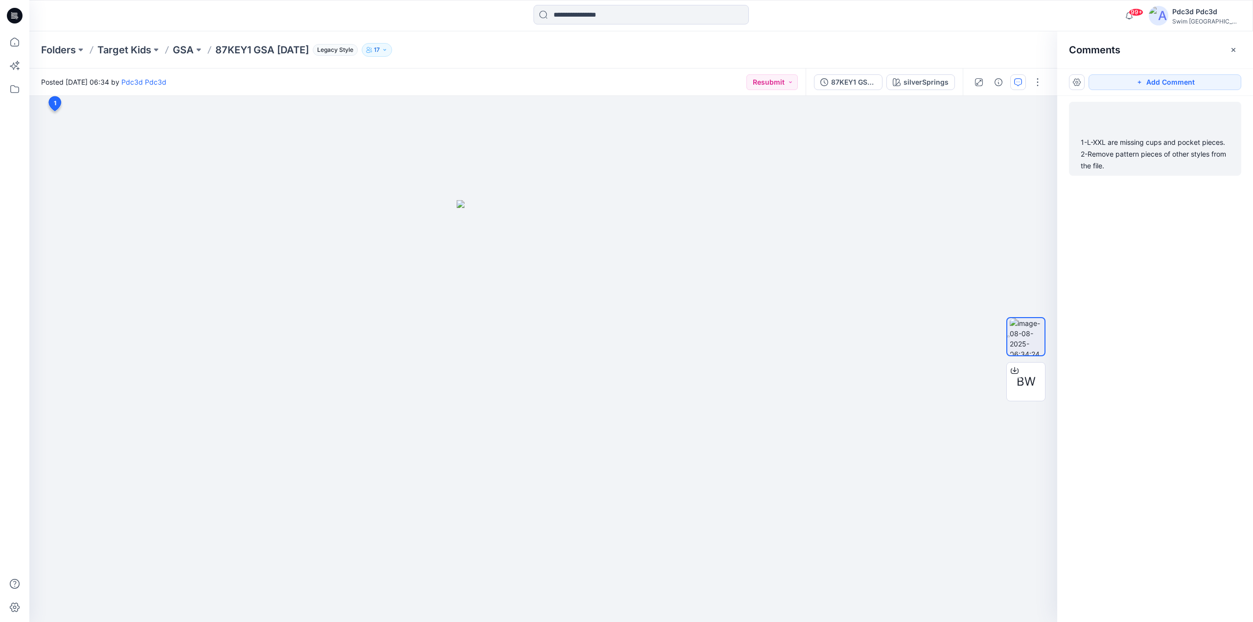
click at [1184, 147] on div "1-L-XXL are missing cups and pocket pieces. 2-Remove pattern pieces of other st…" at bounding box center [1155, 154] width 149 height 35
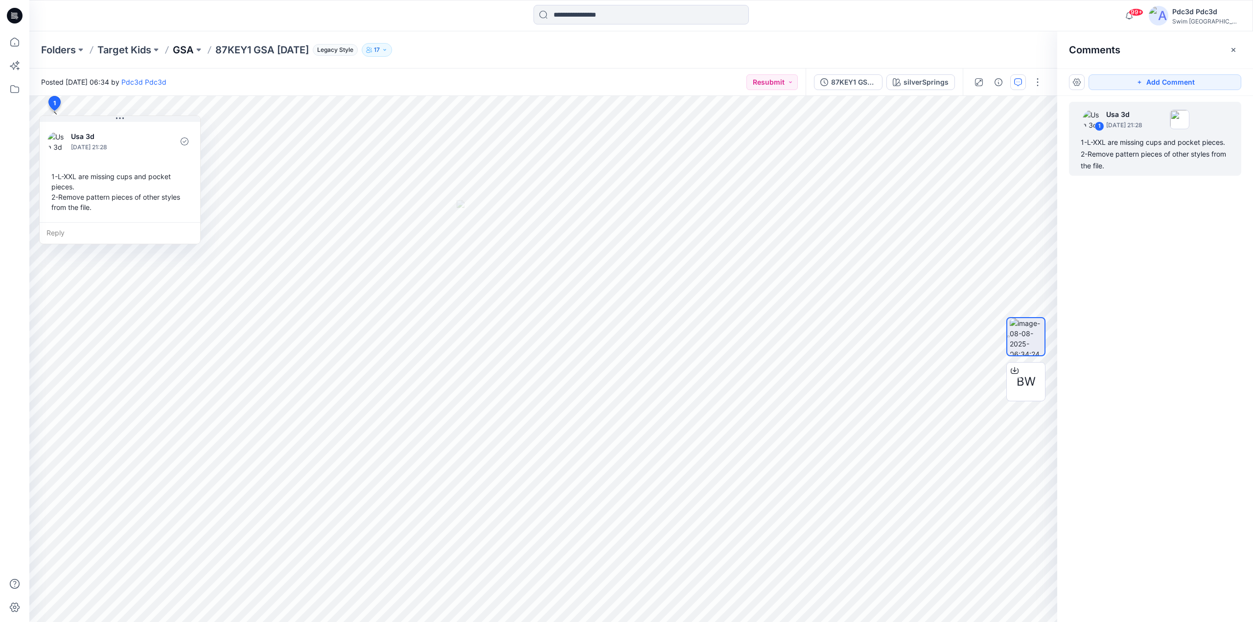
click at [189, 54] on p "GSA" at bounding box center [183, 50] width 21 height 14
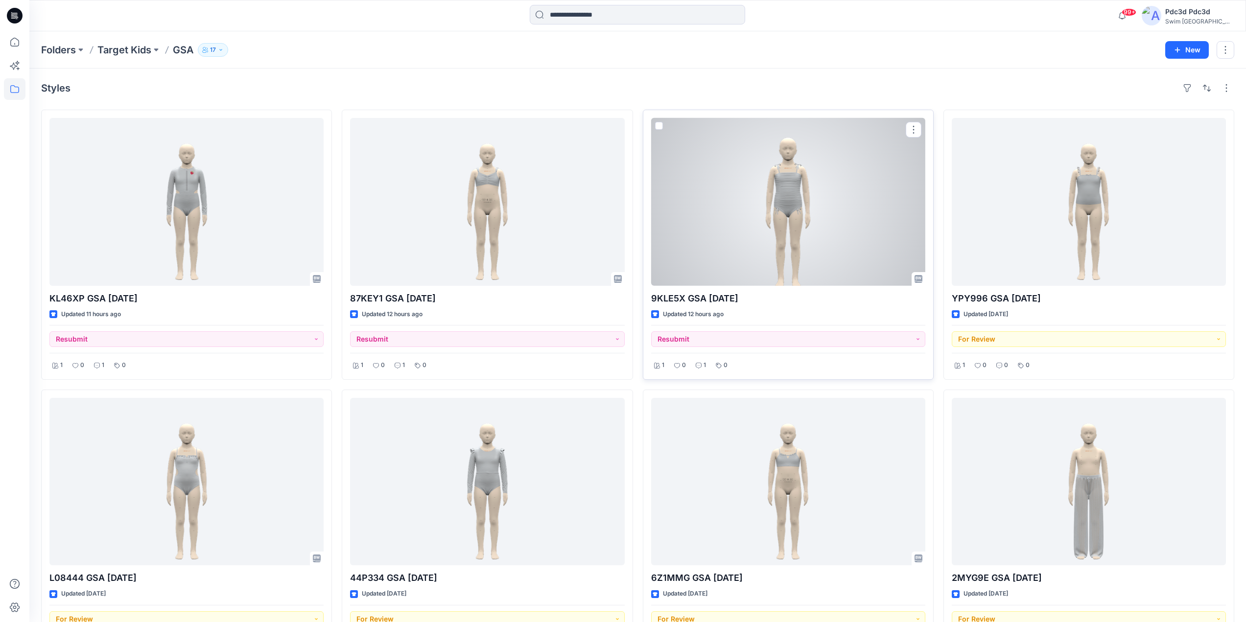
click at [822, 220] on div at bounding box center [788, 202] width 274 height 168
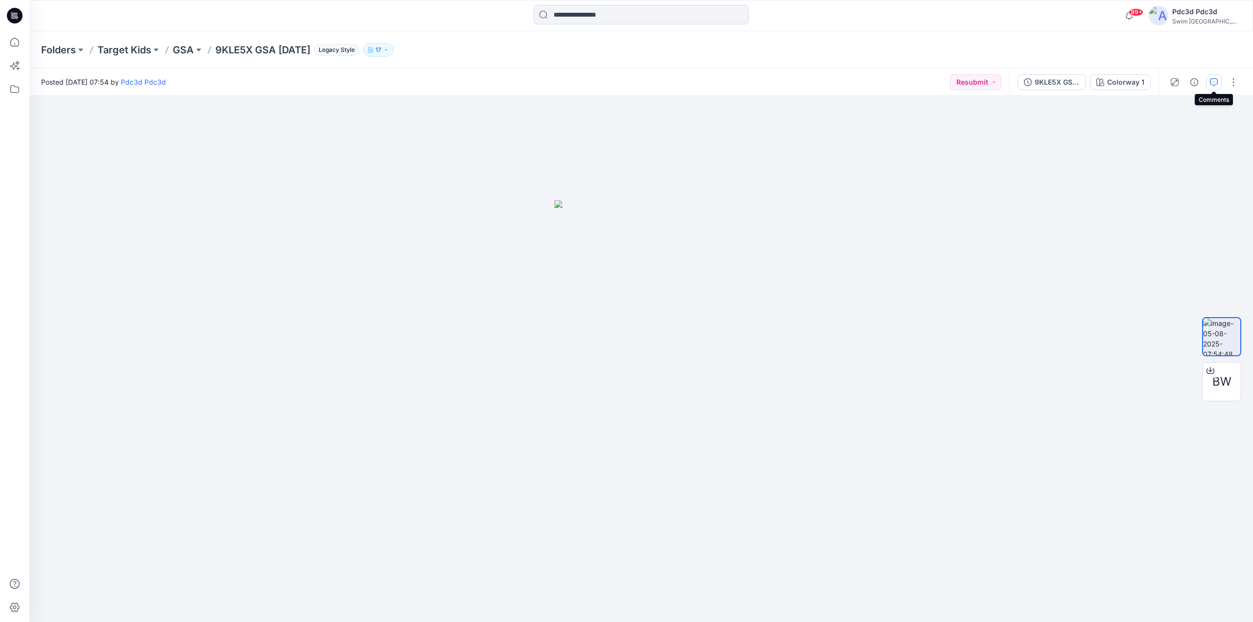
click at [1216, 80] on icon "button" at bounding box center [1214, 82] width 8 height 8
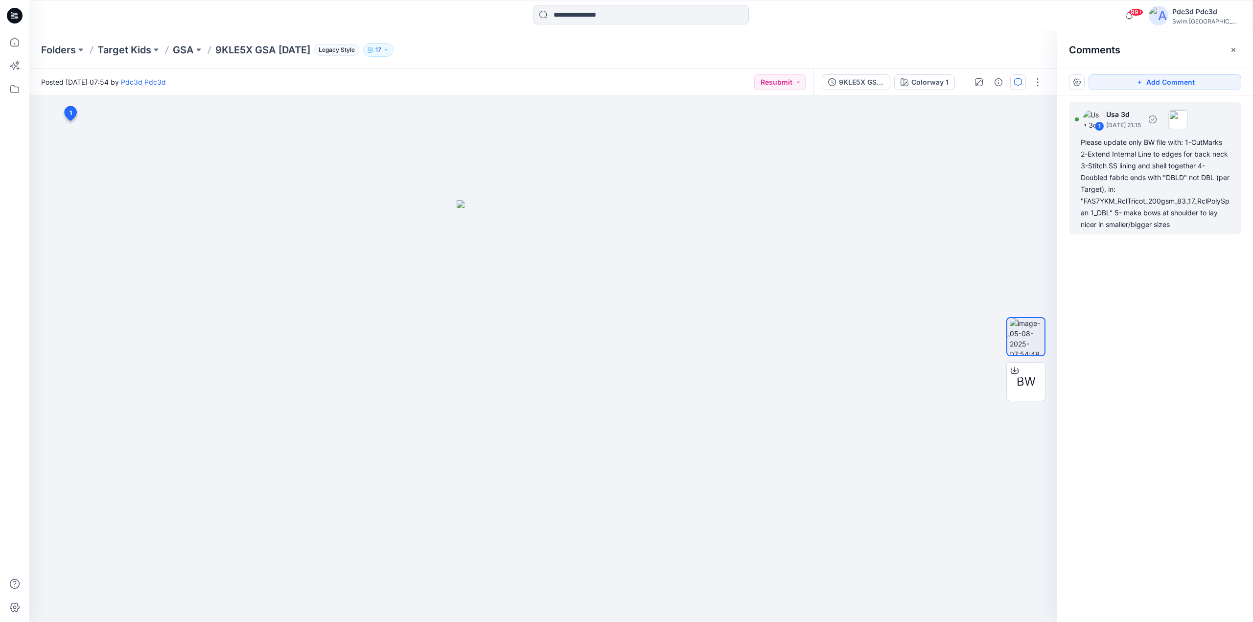
click at [1154, 208] on div "Please update only BW file with: 1-CutMarks 2-Extend Internal Line to edges for…" at bounding box center [1155, 184] width 149 height 94
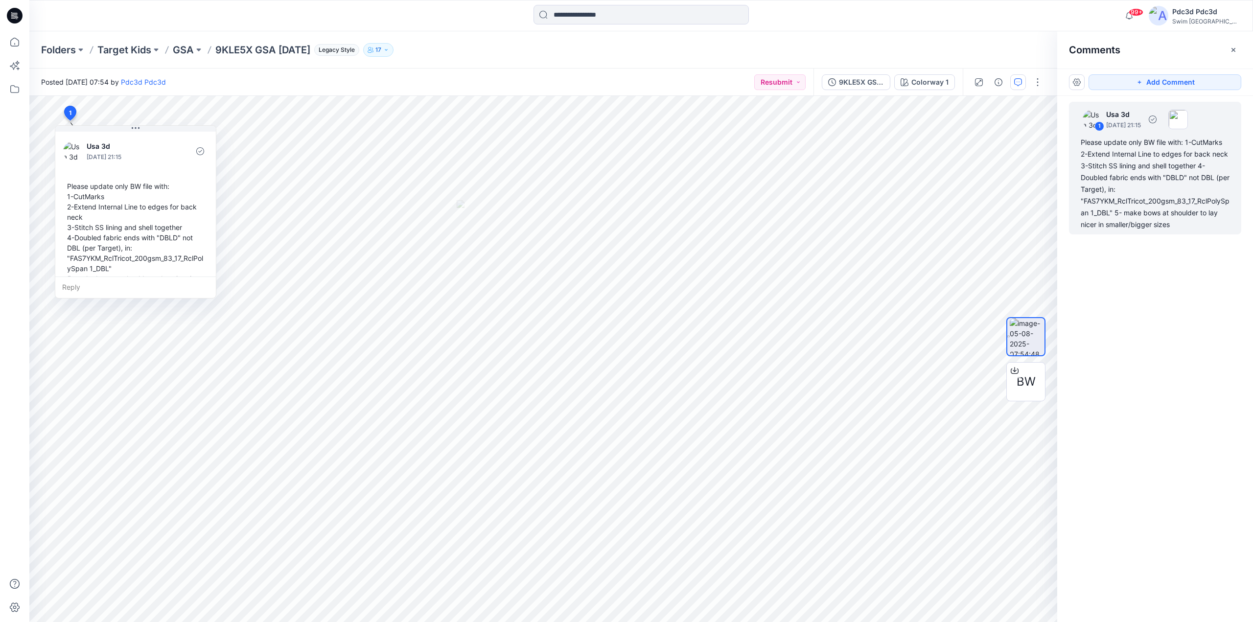
click at [1179, 227] on div "Please update only BW file with: 1-CutMarks 2-Extend Internal Line to edges for…" at bounding box center [1155, 184] width 149 height 94
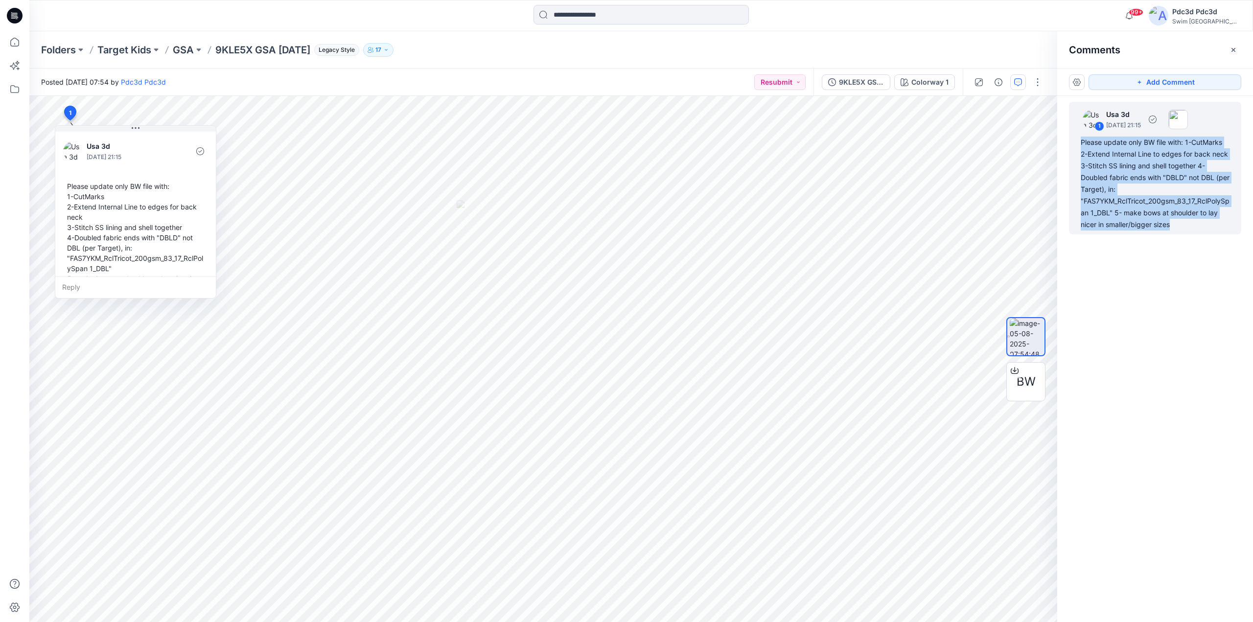
drag, startPoint x: 1179, startPoint y: 228, endPoint x: 1076, endPoint y: 146, distance: 131.6
click at [1076, 146] on div "1 Usa 3d August 12, 2025 21:15 Please update only BW file with: 1-CutMarks 2-Ex…" at bounding box center [1155, 168] width 172 height 133
copy div "Please update only BW file with: 1-CutMarks 2-Extend Internal Line to edges for…"
click at [1174, 239] on div "1 Usa 3d August 12, 2025 21:15 Please update only BW file with: 1-CutMarks 2-Ex…" at bounding box center [1155, 341] width 196 height 490
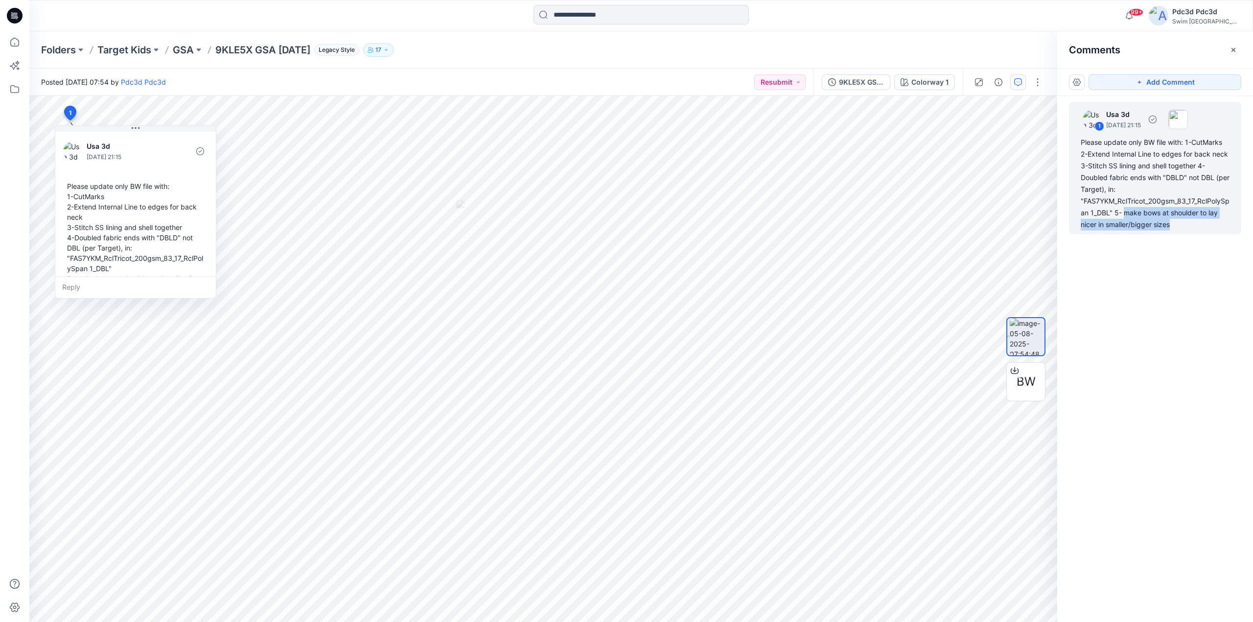
drag, startPoint x: 1127, startPoint y: 211, endPoint x: 1183, endPoint y: 226, distance: 57.6
click at [1183, 226] on div "Please update only BW file with: 1-CutMarks 2-Extend Internal Line to edges for…" at bounding box center [1155, 184] width 149 height 94
click at [1191, 227] on div "Please update only BW file with: 1-CutMarks 2-Extend Internal Line to edges for…" at bounding box center [1155, 184] width 149 height 94
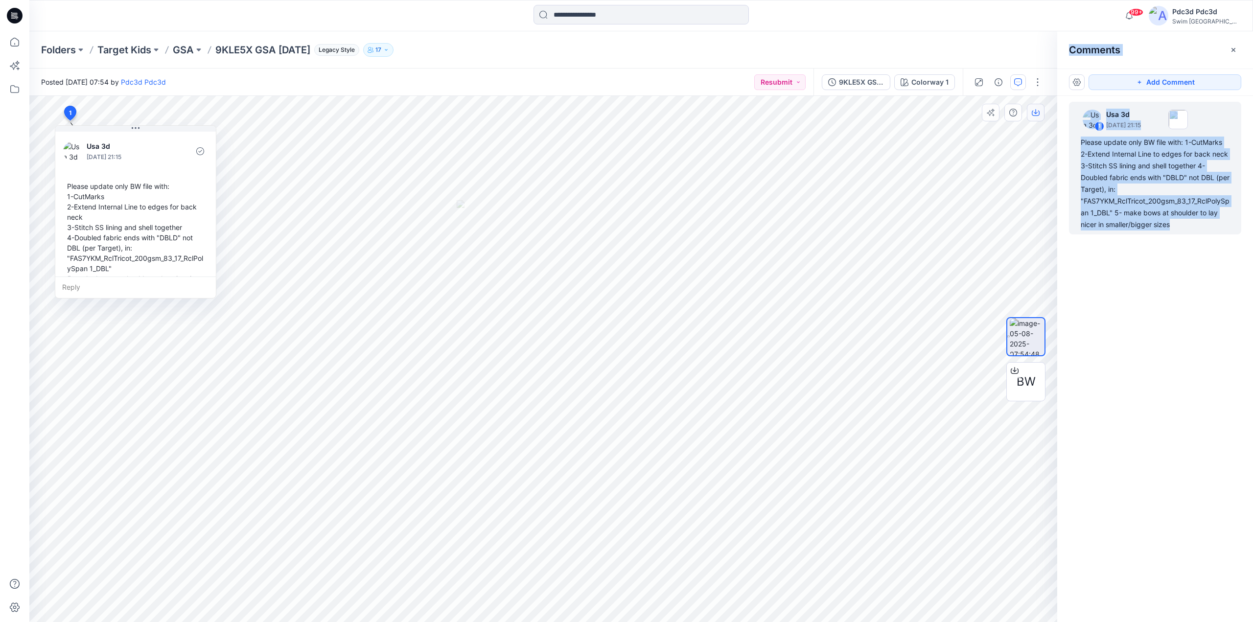
drag, startPoint x: 1184, startPoint y: 226, endPoint x: 1027, endPoint y: 117, distance: 190.6
click at [1027, 117] on div "BW Colorway 1 Loading... Material Properties Loading... 2 1 Usa 3d August 12, 2…" at bounding box center [641, 359] width 1224 height 526
click at [1142, 189] on div "Please update only BW file with: 1-CutMarks 2-Extend Internal Line to edges for…" at bounding box center [1155, 184] width 149 height 94
drag, startPoint x: 1169, startPoint y: 226, endPoint x: 1079, endPoint y: 143, distance: 122.3
click at [1079, 143] on div "1 Usa 3d August 12, 2025 21:15 Please update only BW file with: 1-CutMarks 2-Ex…" at bounding box center [1155, 168] width 172 height 133
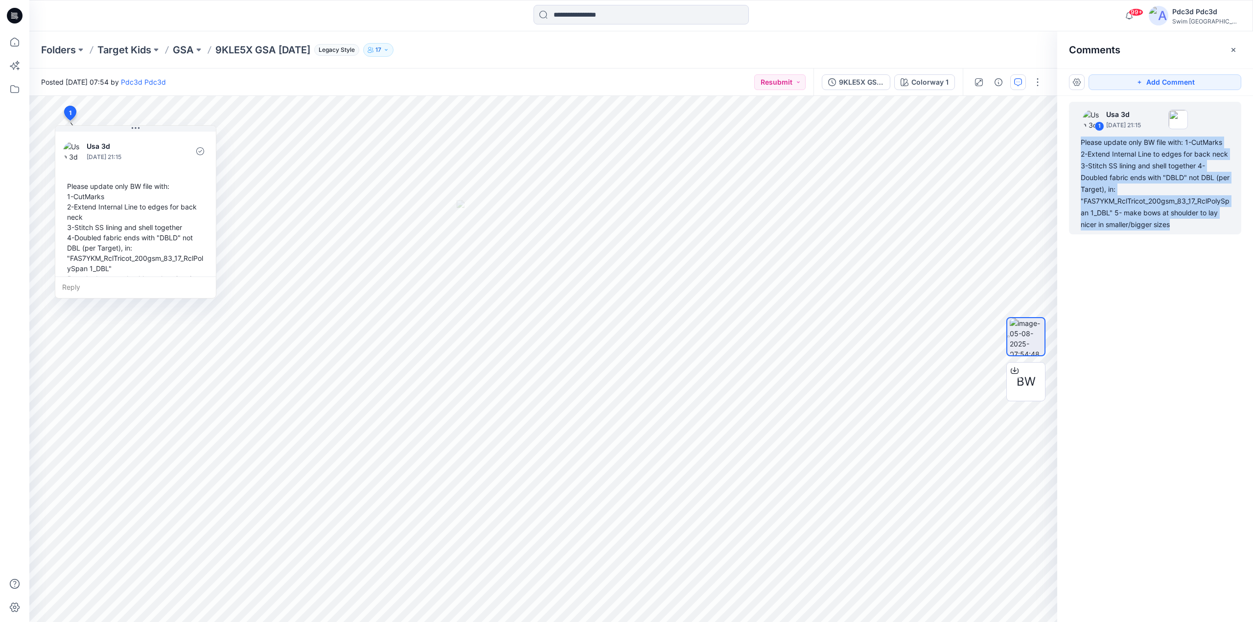
copy div "Please update only BW file with: 1-CutMarks 2-Extend Internal Line to edges for…"
click at [1202, 219] on div "Please update only BW file with: 1-CutMarks 2-Extend Internal Line to edges for…" at bounding box center [1155, 184] width 149 height 94
drag, startPoint x: 1179, startPoint y: 226, endPoint x: 1076, endPoint y: 140, distance: 134.5
click at [1076, 140] on div "1 Usa 3d August 12, 2025 21:15 Please update only BW file with: 1-CutMarks 2-Ex…" at bounding box center [1155, 168] width 172 height 133
copy div "Please update only BW file with: 1-CutMarks 2-Extend Internal Line to edges for…"
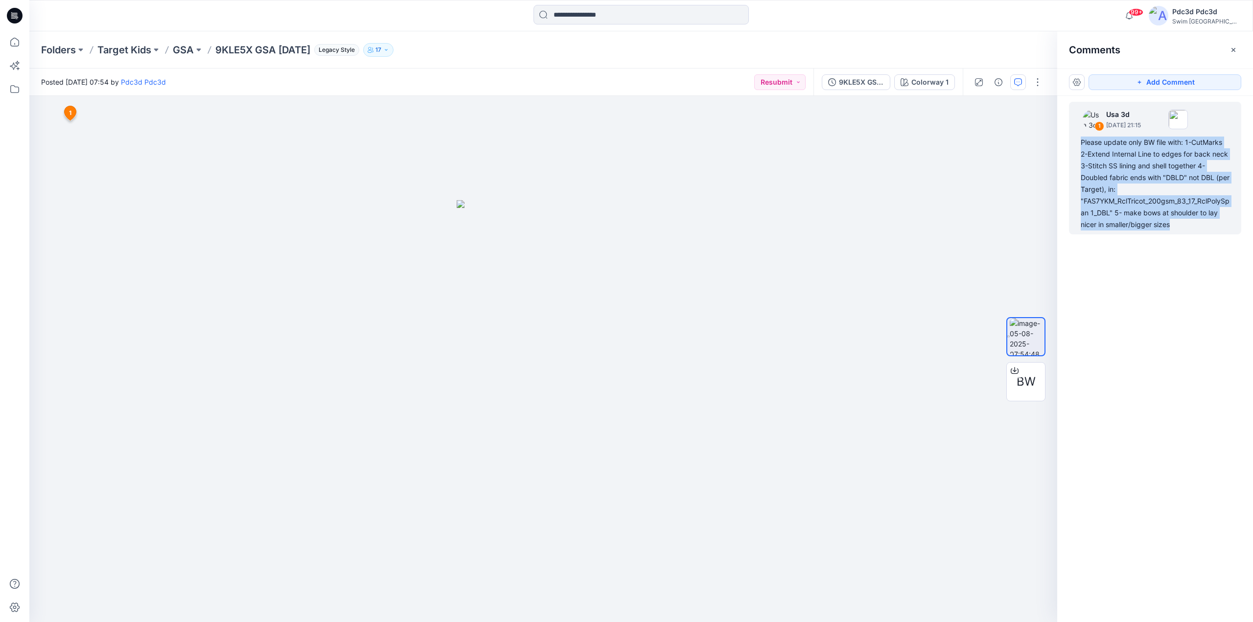
click at [1137, 211] on div "Please update only BW file with: 1-CutMarks 2-Extend Internal Line to edges for…" at bounding box center [1155, 184] width 149 height 94
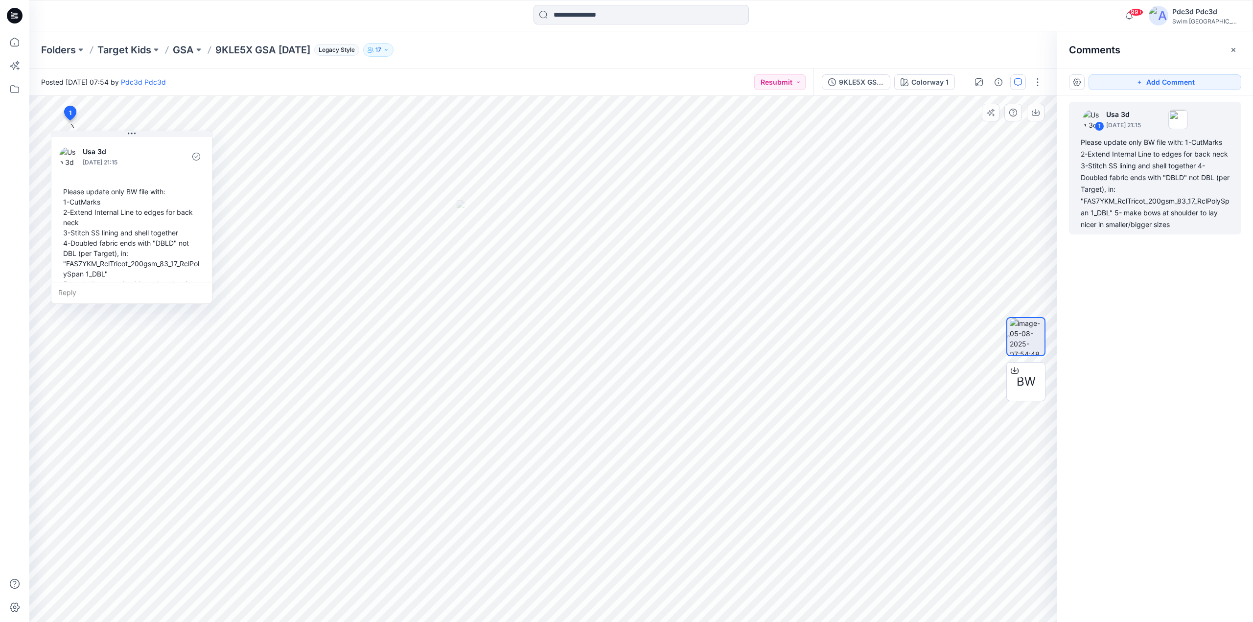
drag, startPoint x: 171, startPoint y: 186, endPoint x: 187, endPoint y: 192, distance: 17.4
click at [176, 191] on div "Please update only BW file with: 1-CutMarks 2-Extend Internal Line to edges for…" at bounding box center [131, 243] width 145 height 121
